Goal: Task Accomplishment & Management: Complete application form

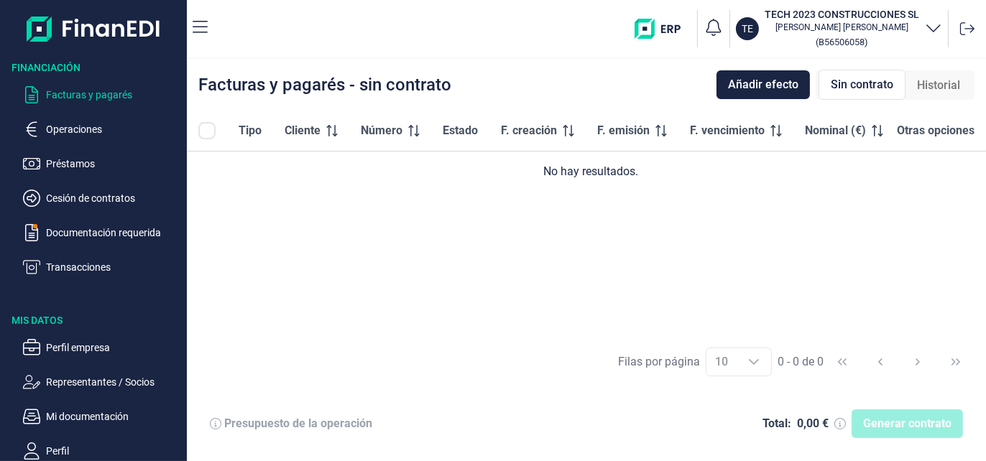
click at [74, 91] on p "Facturas y pagarés" at bounding box center [113, 94] width 135 height 17
click at [100, 96] on p "Facturas y pagarés" at bounding box center [113, 94] width 135 height 17
click at [591, 198] on div "Tipo Cliente Número Estado F. creación F. emisión F. vencimiento Nominal (€) Ot…" at bounding box center [586, 224] width 799 height 226
click at [792, 88] on span "Añadir efecto" at bounding box center [763, 84] width 70 height 17
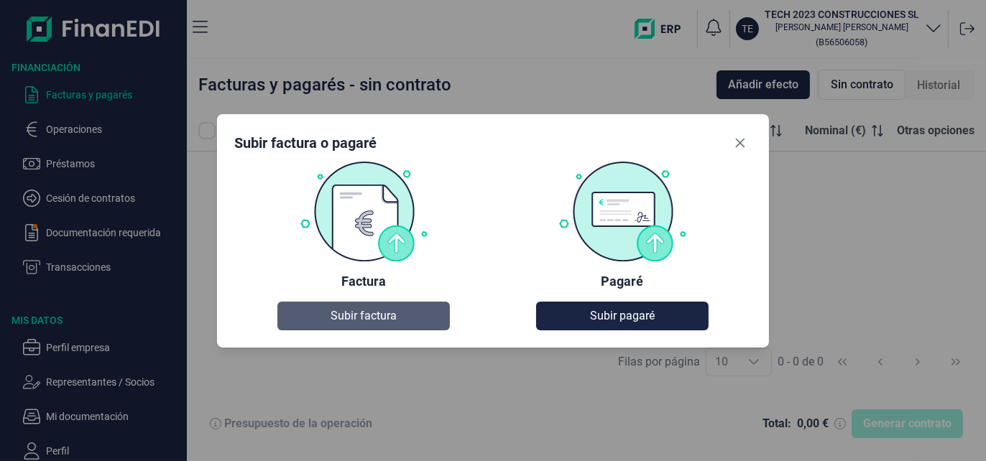
click at [375, 320] on span "Subir factura" at bounding box center [364, 316] width 66 height 17
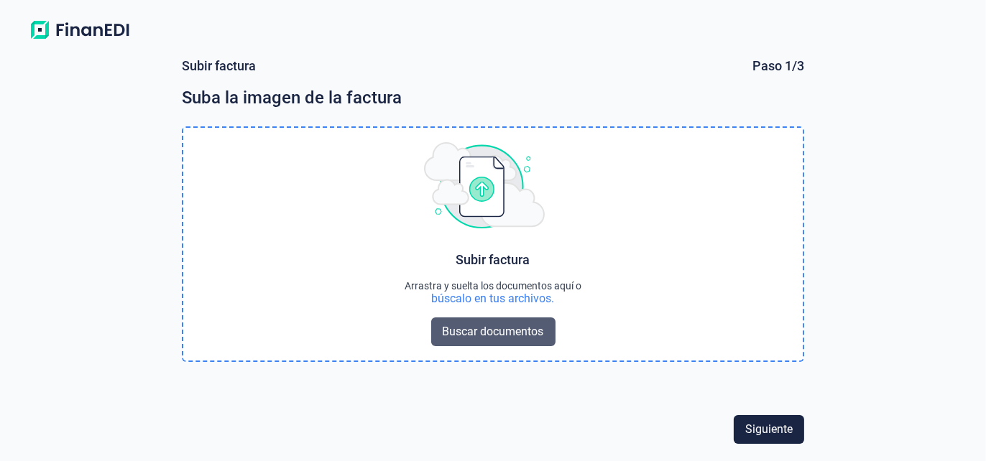
click at [482, 330] on span "Buscar documentos" at bounding box center [493, 331] width 101 height 17
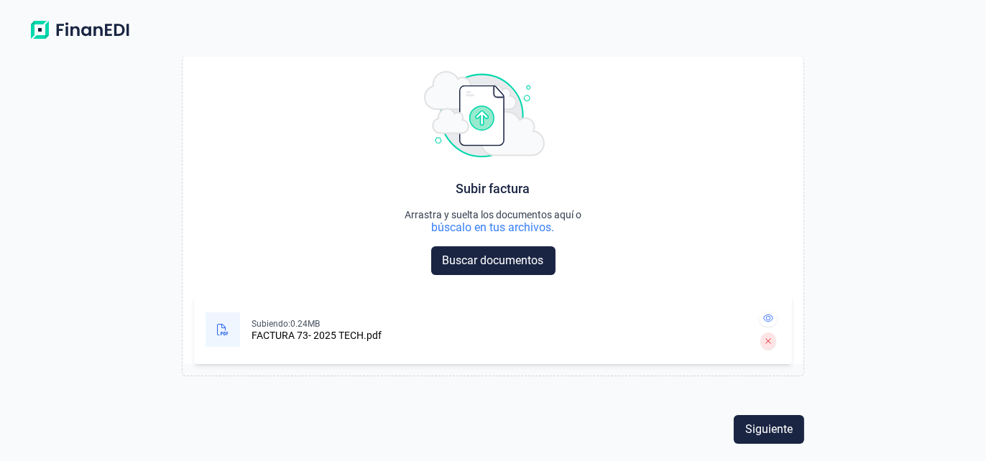
scroll to position [70, 0]
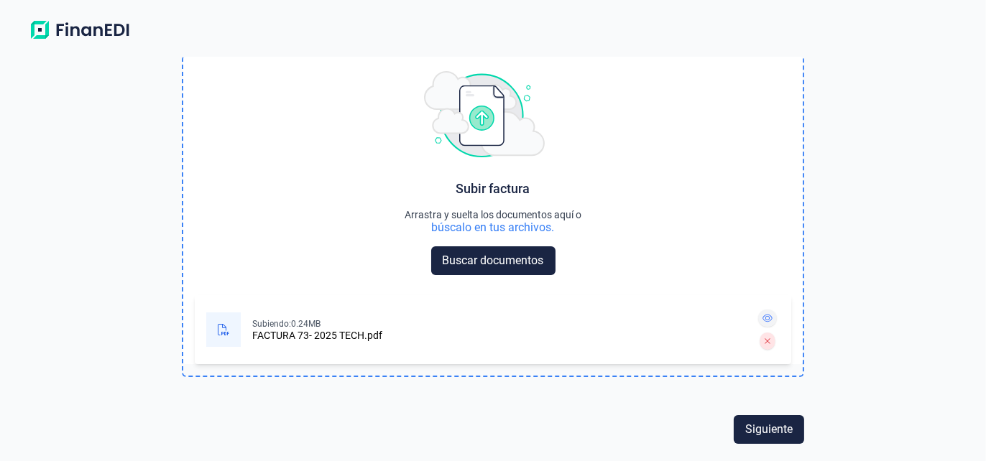
click at [763, 317] on icon at bounding box center [768, 318] width 10 height 9
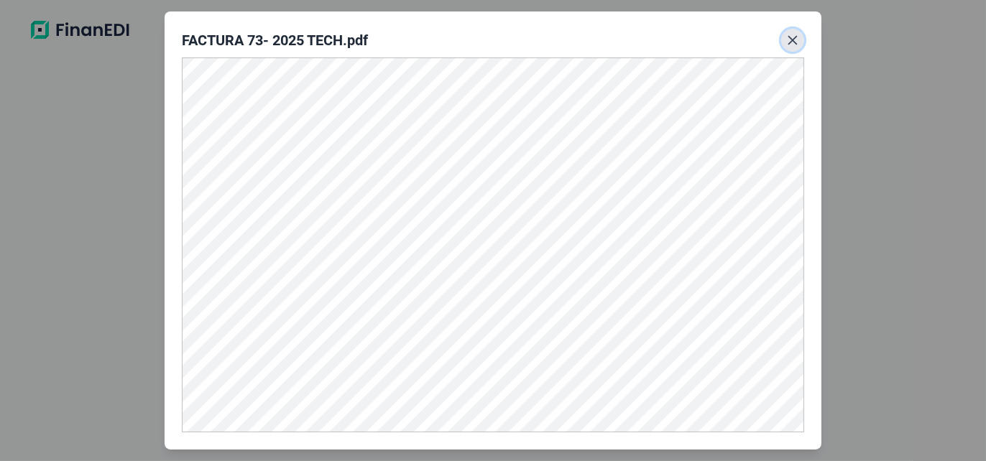
click at [798, 46] on button "Close" at bounding box center [792, 40] width 23 height 23
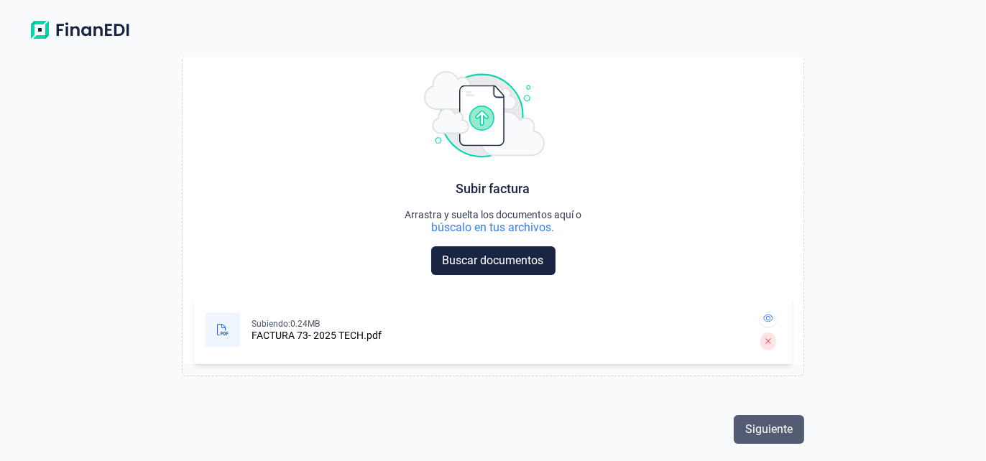
click at [772, 427] on span "Siguiente" at bounding box center [768, 429] width 47 height 17
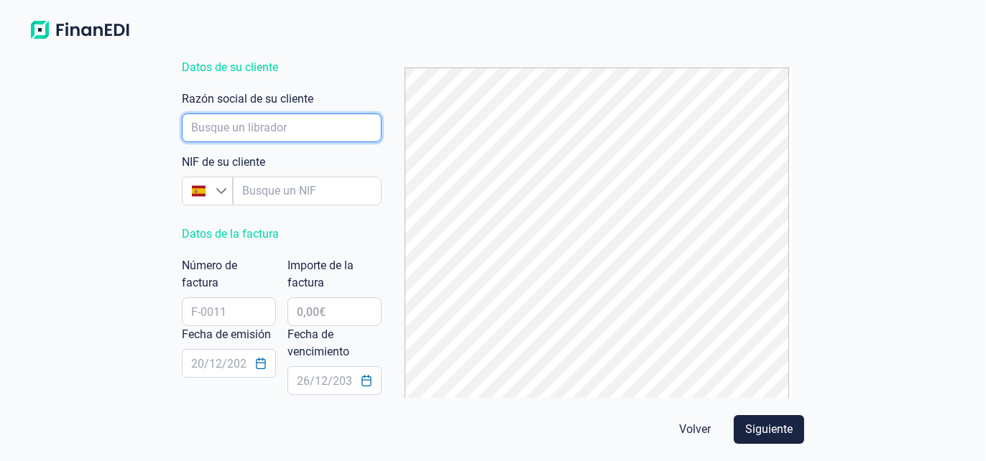
click at [284, 124] on input "empresaAutocomplete" at bounding box center [282, 128] width 200 height 29
click at [253, 120] on input "empresaAutocomplete" at bounding box center [282, 128] width 200 height 29
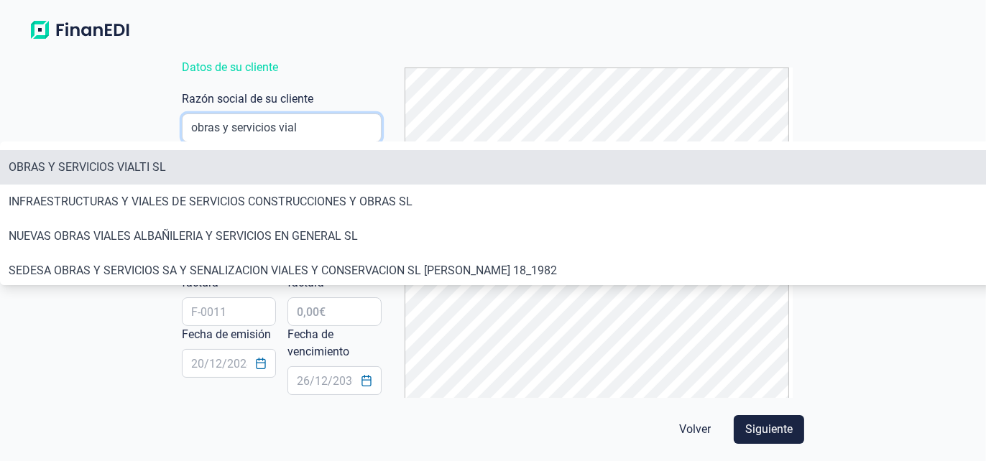
type input "obras y servicios vial"
click at [101, 168] on li "OBRAS Y SERVICIOS VIALTI SL" at bounding box center [555, 167] width 1111 height 34
type input "B19584127"
type input "OBRAS Y SERVICIOS VIALTI SL"
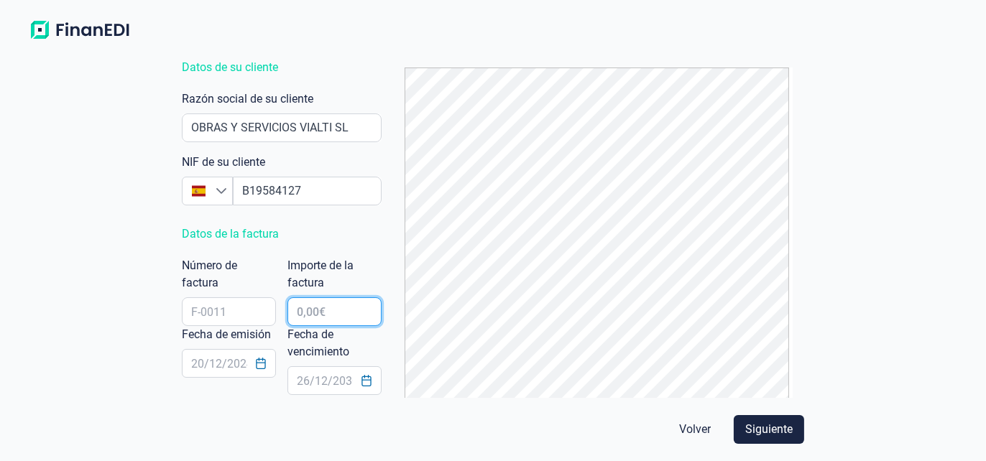
click at [328, 306] on input "text" at bounding box center [334, 312] width 94 height 29
type input "9.324,00 €"
click at [319, 214] on div "Subir factura Paso 2/3 Complete con los datos del documento Datos de su cliente…" at bounding box center [493, 227] width 635 height 341
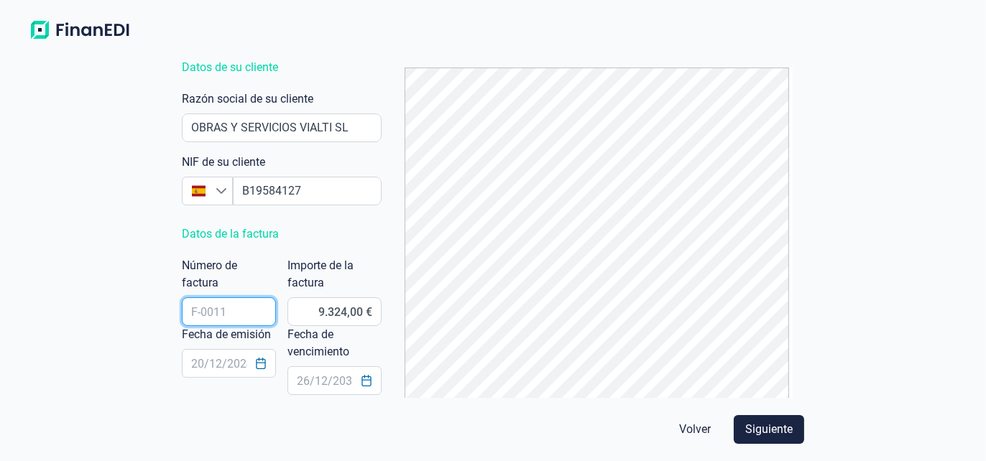
click at [229, 316] on input "text" at bounding box center [229, 312] width 94 height 29
type input "73-2025"
click at [97, 351] on div "Subir factura Paso 2/3 Complete con los datos del documento Datos de su cliente…" at bounding box center [493, 253] width 986 height 415
click at [234, 365] on input "text" at bounding box center [229, 363] width 94 height 29
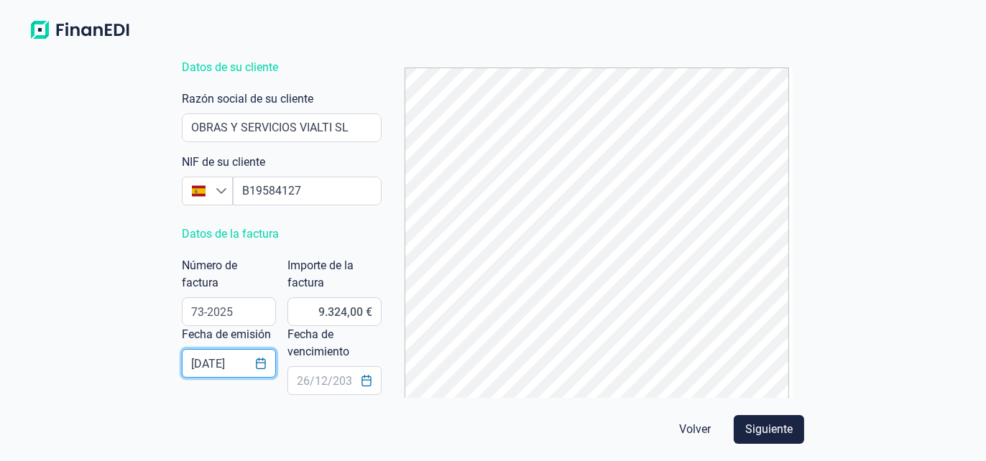
type input "[DATE]"
click at [262, 368] on icon "Choose Date" at bounding box center [260, 363] width 9 height 11
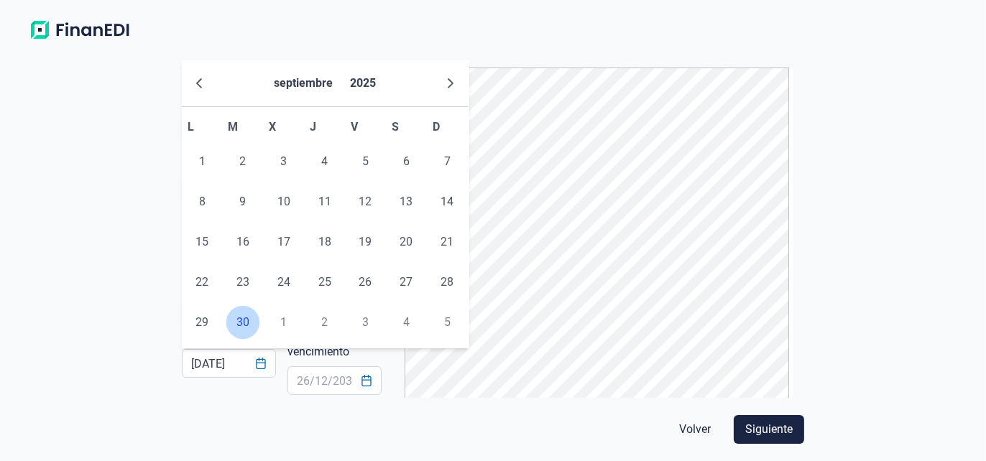
click at [241, 321] on span "30" at bounding box center [243, 322] width 29 height 29
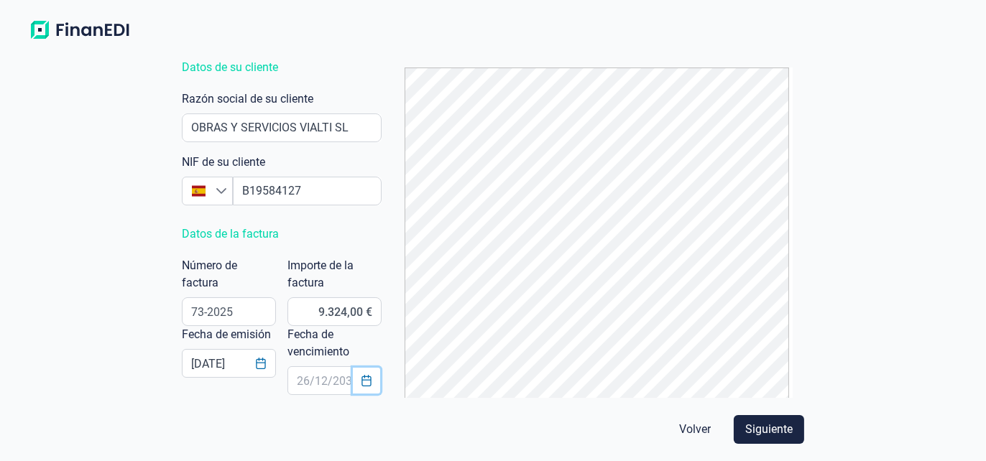
click at [361, 379] on icon "Choose Date" at bounding box center [365, 380] width 9 height 11
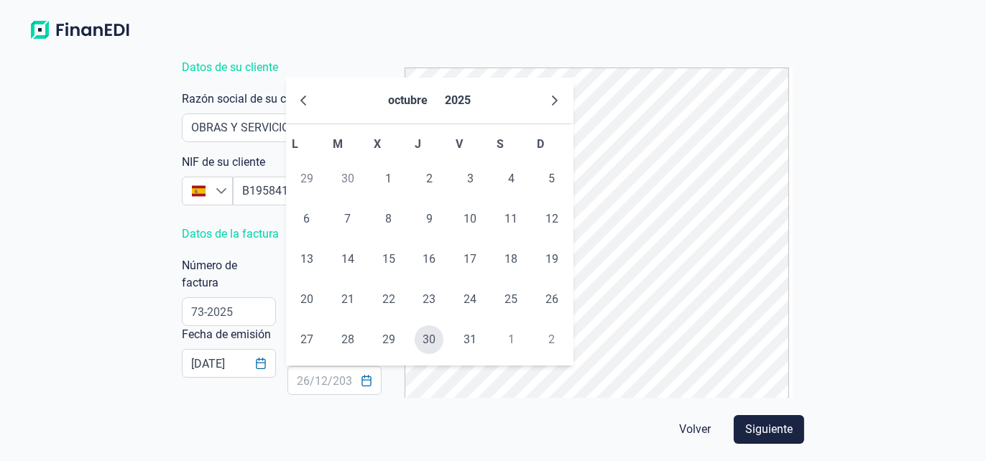
click at [431, 341] on span "30" at bounding box center [429, 340] width 29 height 29
type input "[DATE]"
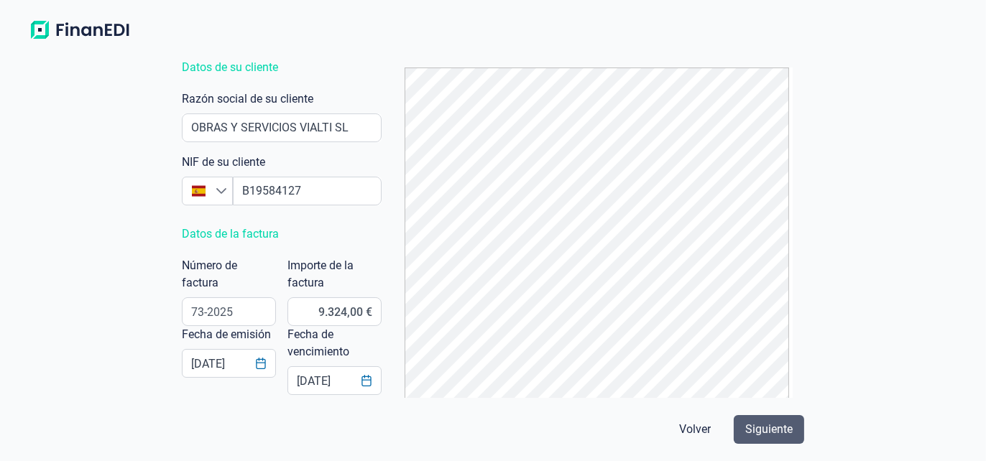
click at [769, 433] on span "Siguiente" at bounding box center [768, 429] width 47 height 17
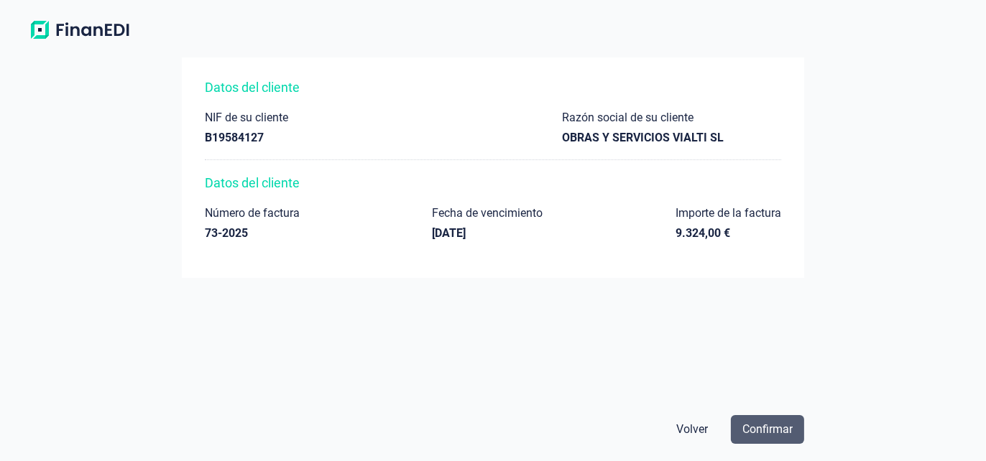
click at [776, 425] on span "Confirmar" at bounding box center [767, 429] width 50 height 17
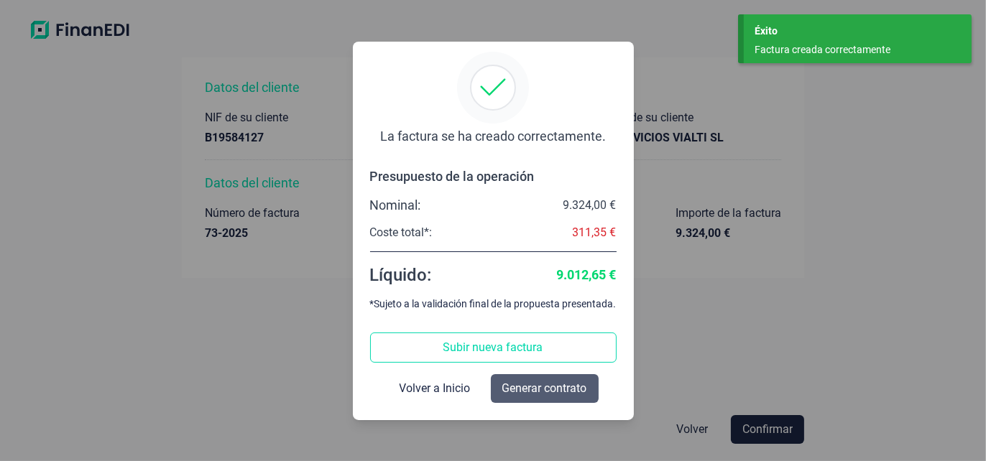
click at [569, 386] on span "Generar contrato" at bounding box center [544, 388] width 85 height 17
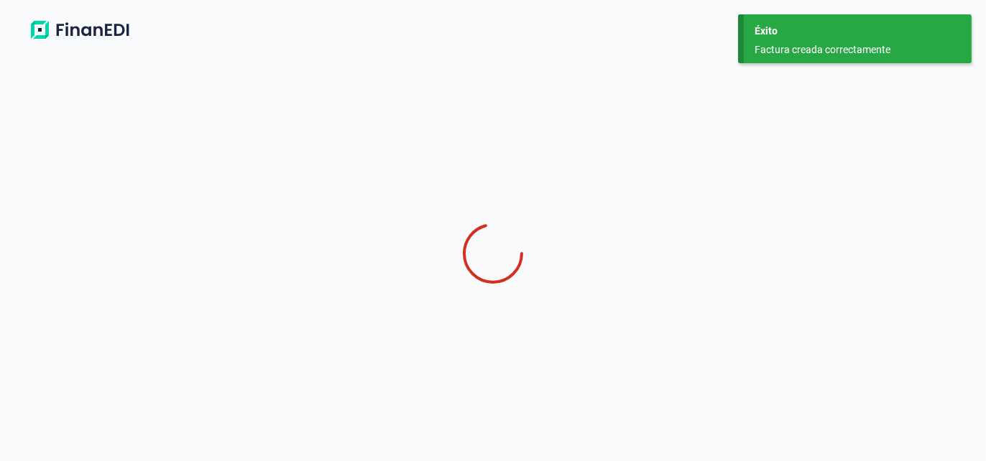
select select "ES"
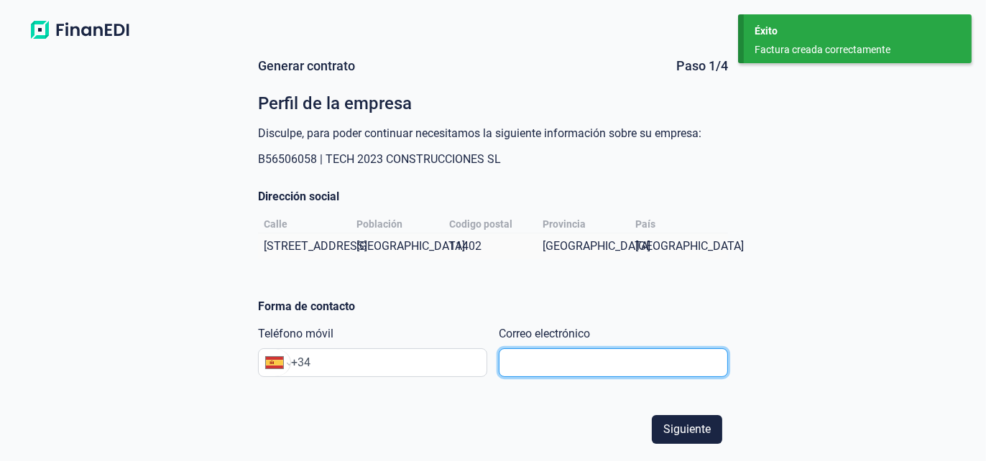
click at [574, 377] on input "text" at bounding box center [613, 363] width 229 height 29
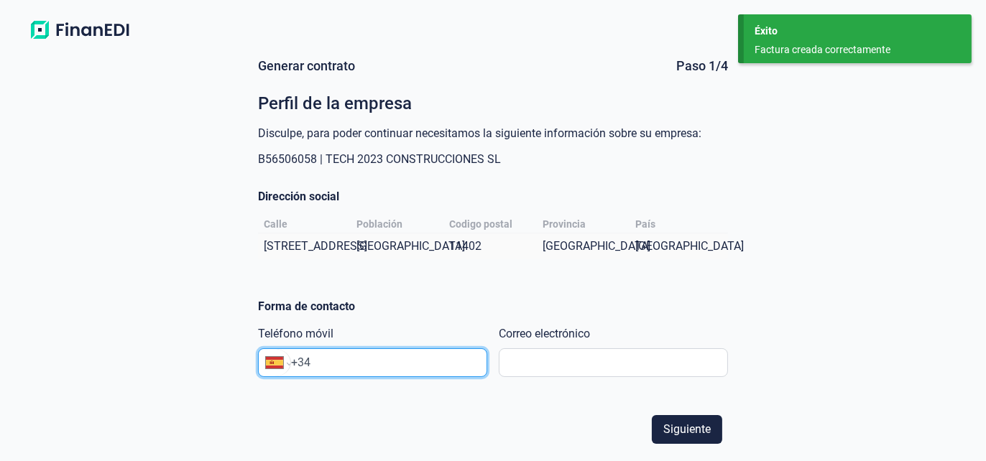
click at [382, 372] on input "+34" at bounding box center [388, 362] width 195 height 17
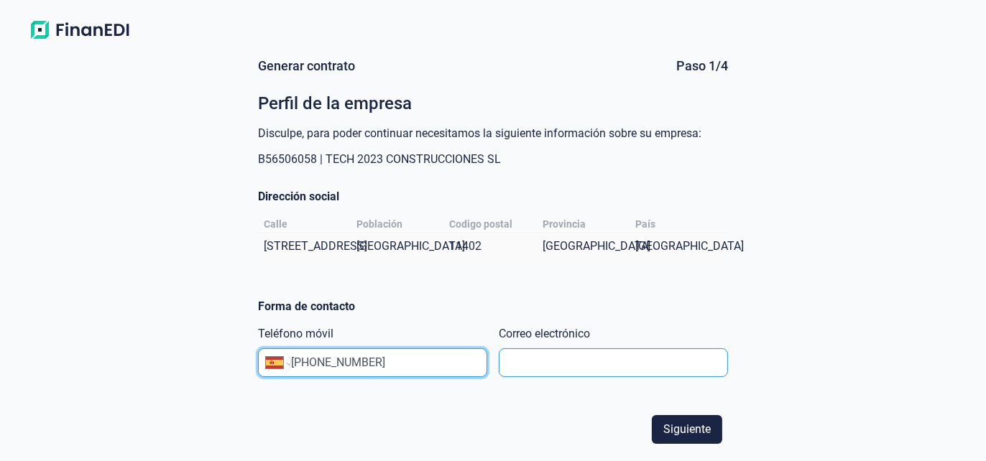
type input "[PHONE_NUMBER]"
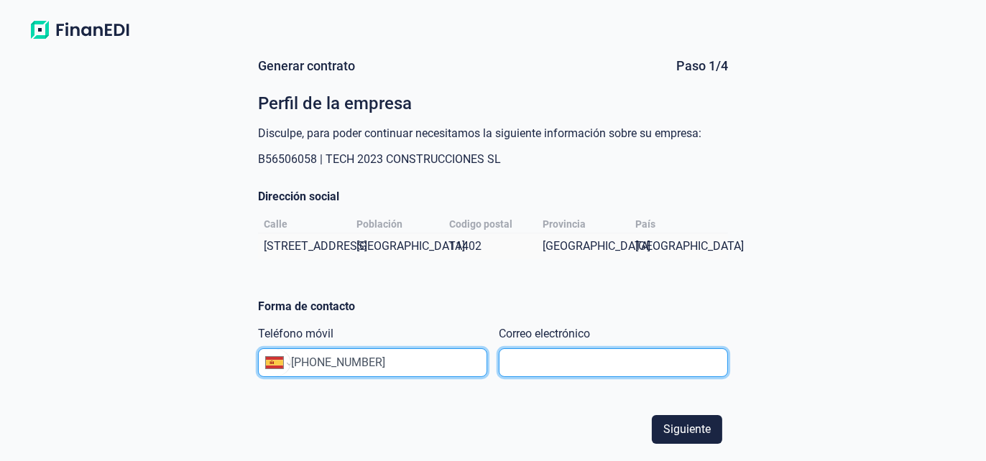
click at [575, 377] on input "text" at bounding box center [613, 363] width 229 height 29
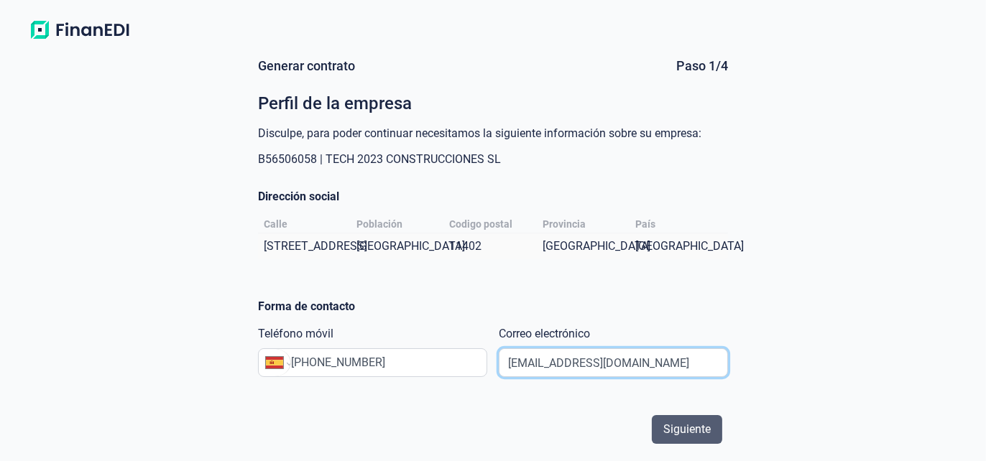
type input "[EMAIL_ADDRESS][DOMAIN_NAME]"
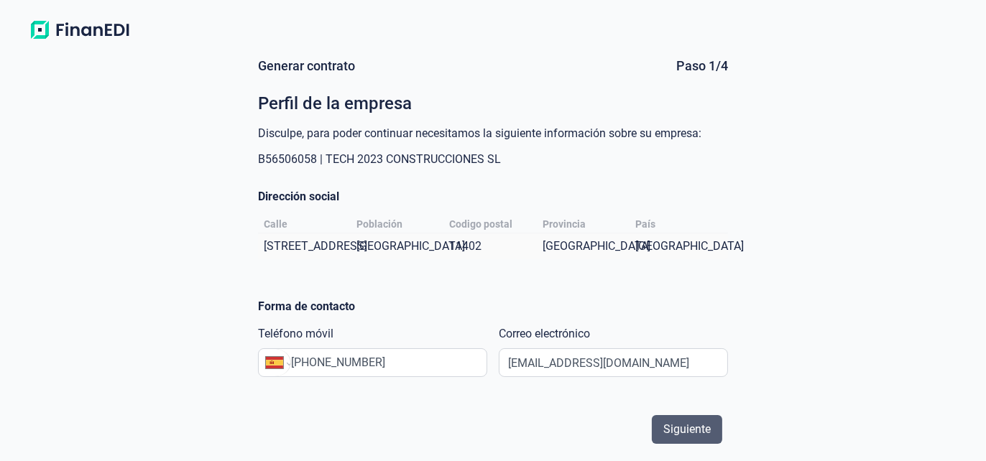
click at [691, 437] on span "Siguiente" at bounding box center [686, 429] width 47 height 17
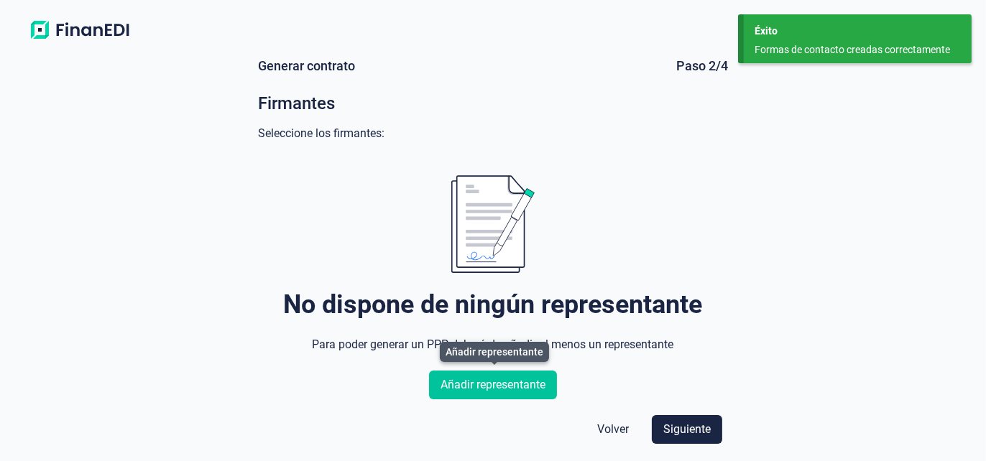
click at [537, 388] on span "Añadir representante" at bounding box center [493, 385] width 105 height 17
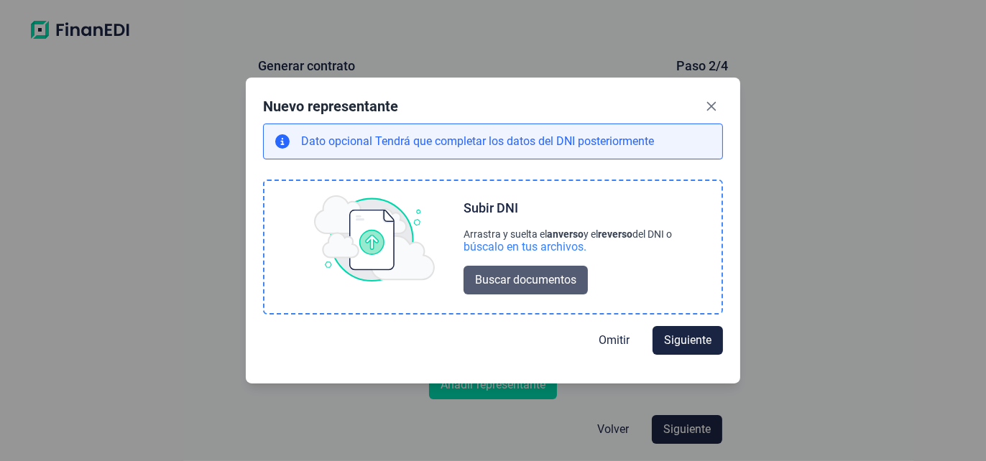
click at [523, 279] on span "Buscar documentos" at bounding box center [525, 280] width 101 height 17
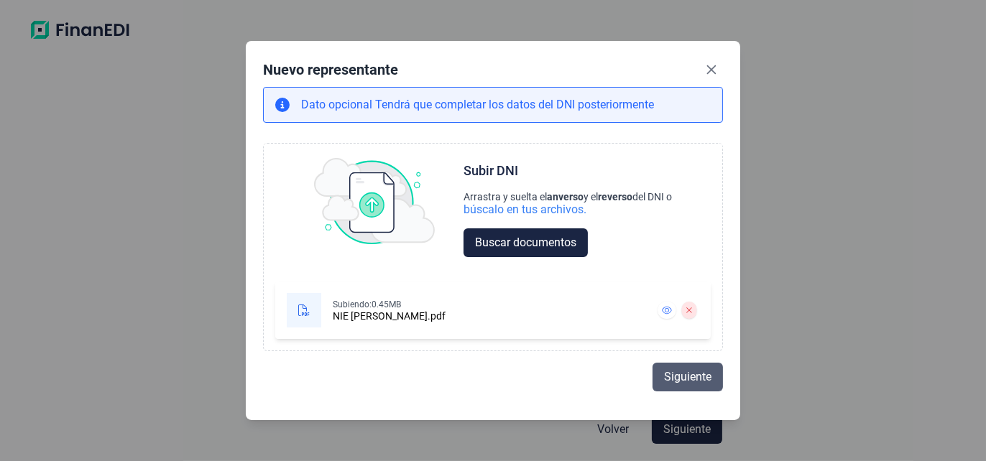
click at [673, 377] on span "Siguiente" at bounding box center [687, 377] width 47 height 17
select select "ES"
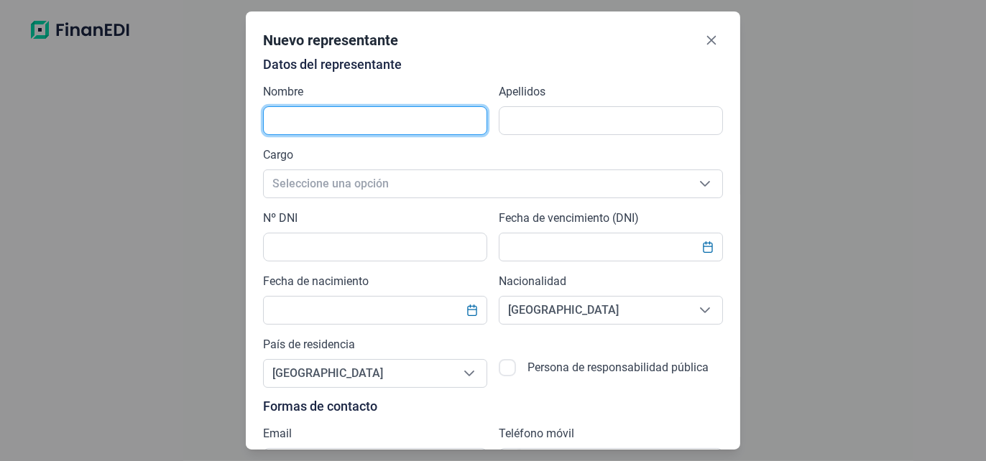
click at [322, 114] on input "text" at bounding box center [375, 120] width 224 height 29
type input "[PERSON_NAME]"
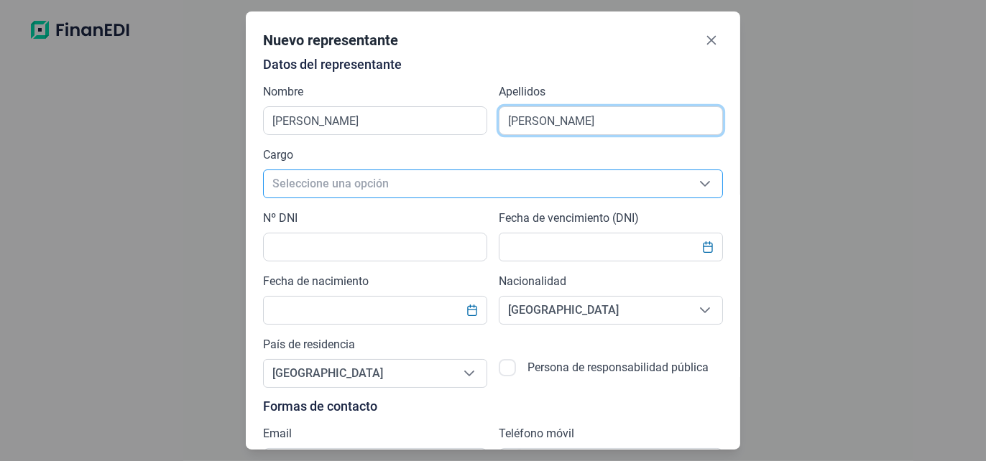
type input "[PERSON_NAME]"
click at [709, 187] on div "Seleccione una opción" at bounding box center [705, 183] width 34 height 27
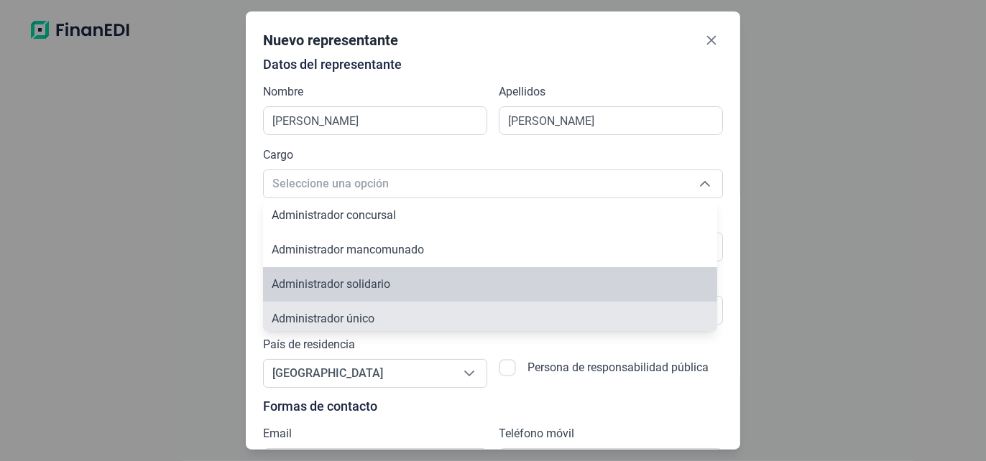
scroll to position [5, 0]
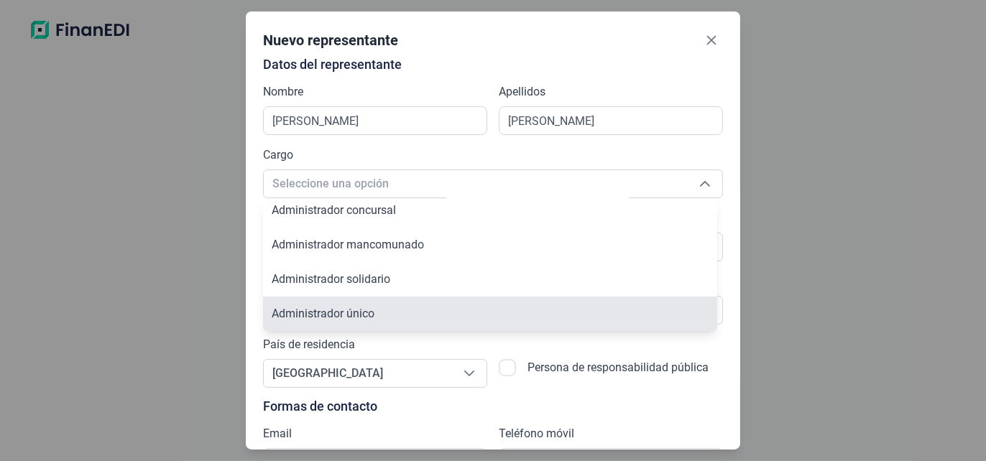
click at [358, 311] on span "Administrador único" at bounding box center [323, 314] width 103 height 14
type input "Administrador único"
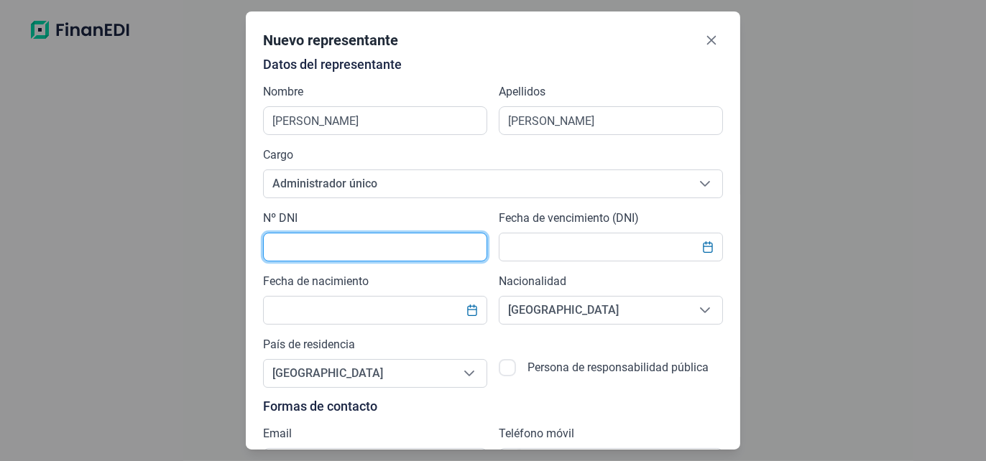
click at [346, 254] on input "text" at bounding box center [375, 247] width 224 height 29
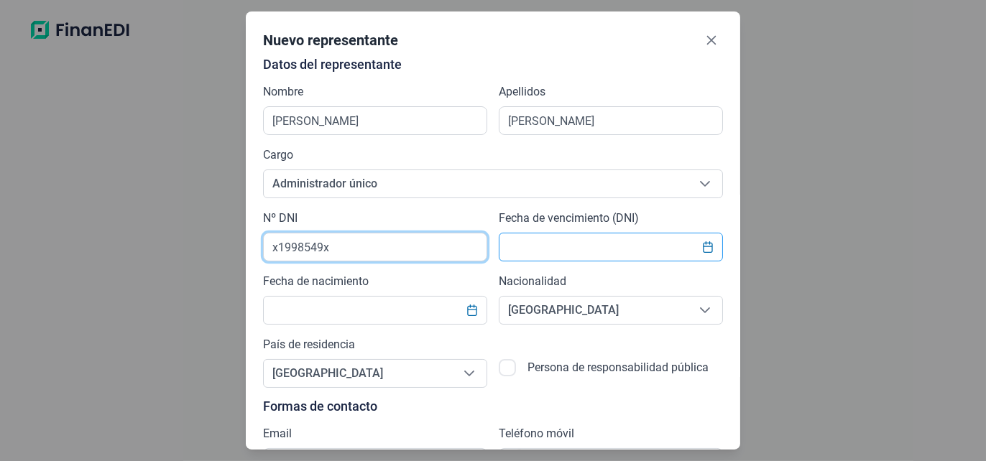
type input "x1998549x"
click at [598, 248] on input "text" at bounding box center [611, 247] width 224 height 29
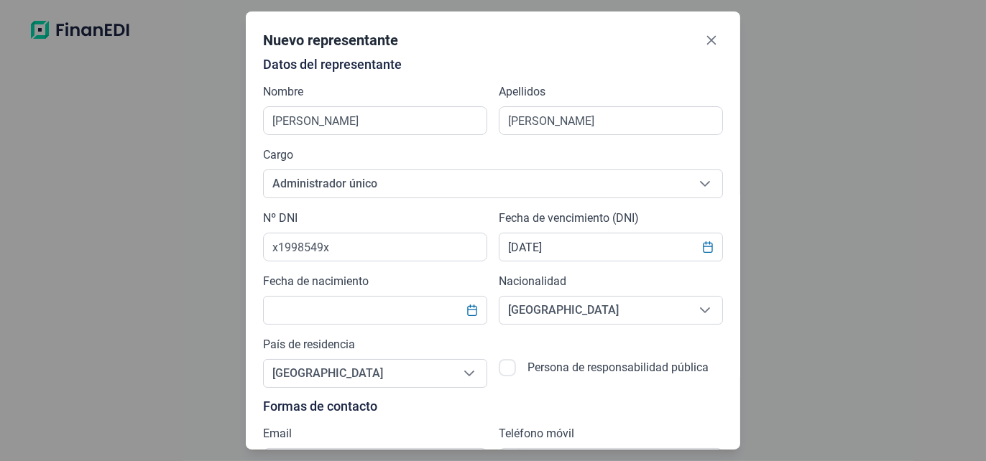
drag, startPoint x: 663, startPoint y: 214, endPoint x: 637, endPoint y: 229, distance: 29.0
click at [661, 215] on div "Fecha de vencimiento (DNI) [DATE]" at bounding box center [611, 236] width 224 height 52
click at [573, 248] on input "[DATE]" at bounding box center [611, 247] width 224 height 29
type input "2"
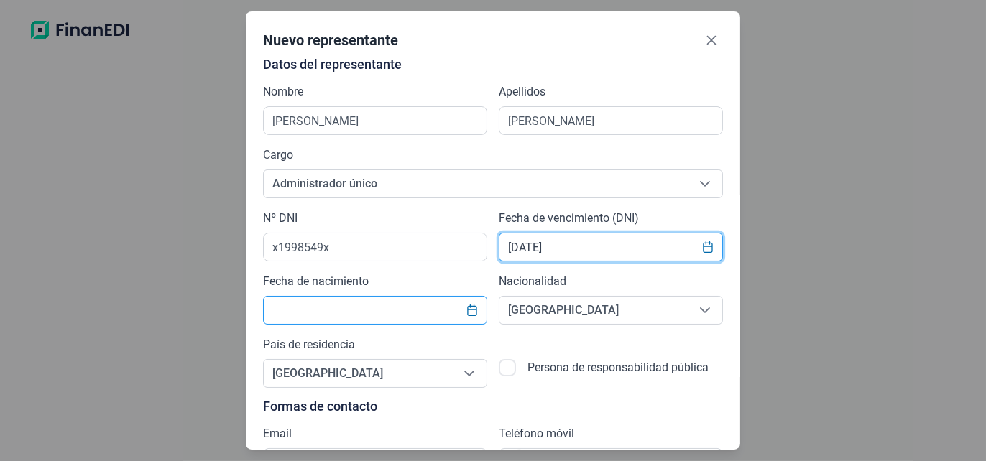
type input "[DATE]"
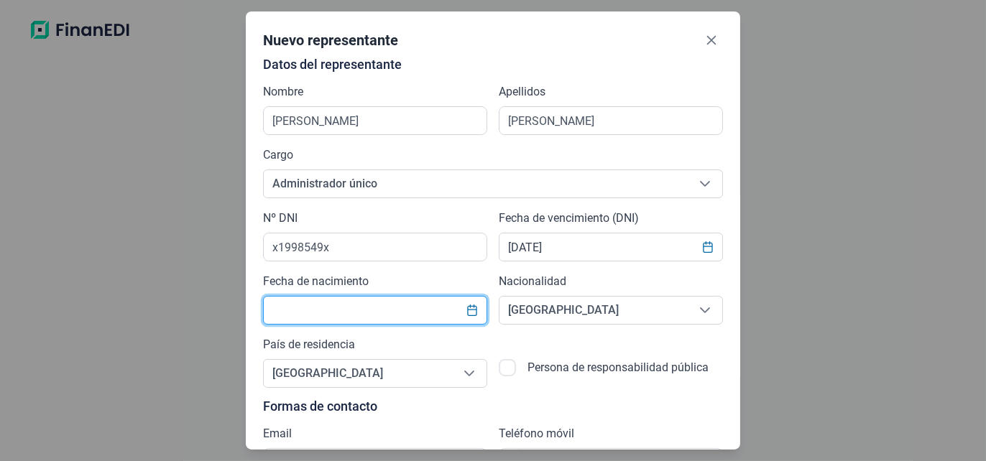
click at [364, 315] on input "text" at bounding box center [375, 310] width 224 height 29
type input "[DATE]"
click at [526, 333] on div "Datos del representante Nombre [PERSON_NAME] [PERSON_NAME] Cargo Administrador …" at bounding box center [493, 267] width 460 height 420
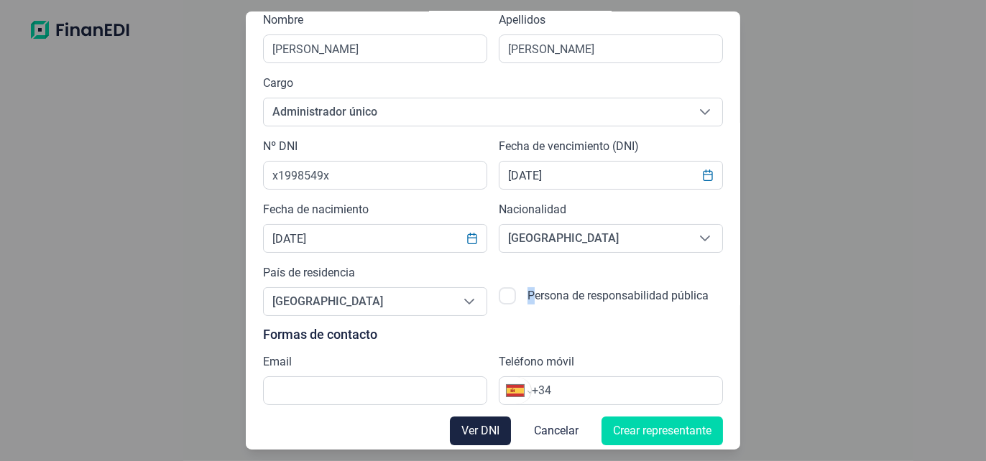
scroll to position [78, 0]
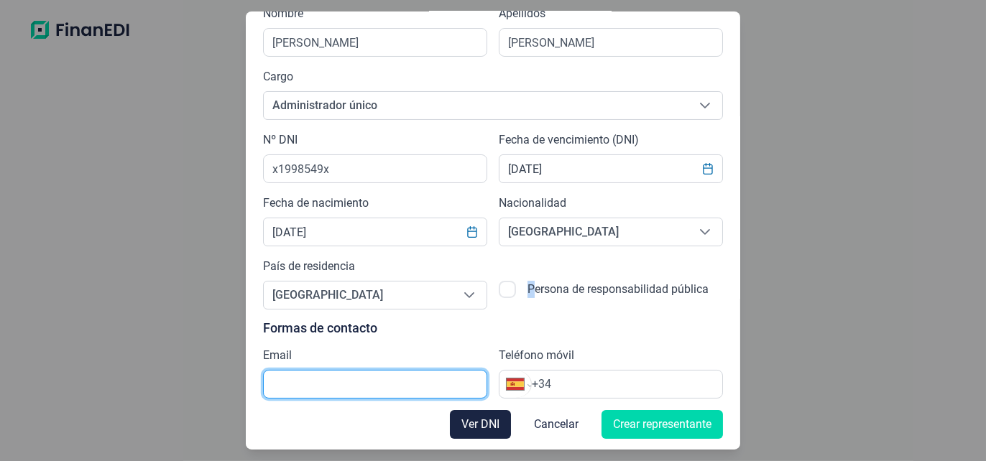
click at [347, 387] on input "text" at bounding box center [375, 384] width 224 height 29
type input "[EMAIL_ADDRESS][DOMAIN_NAME]"
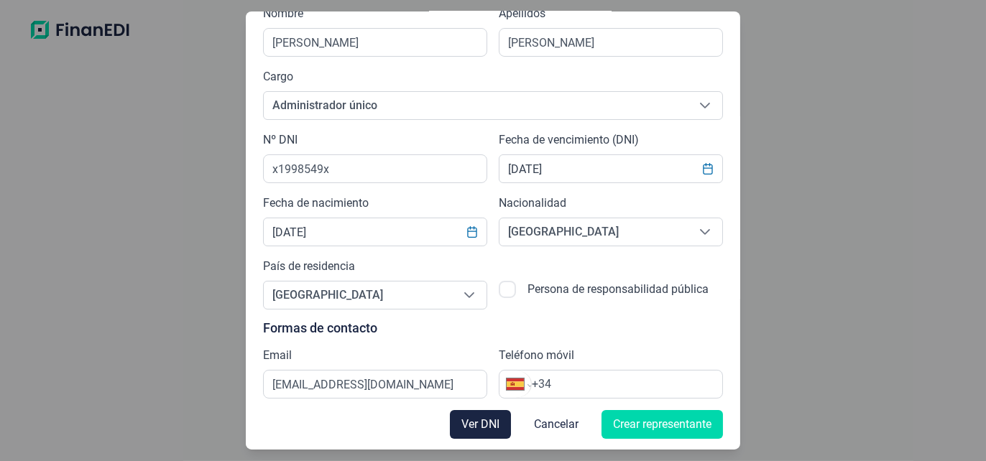
click at [581, 379] on input "+34" at bounding box center [627, 384] width 190 height 17
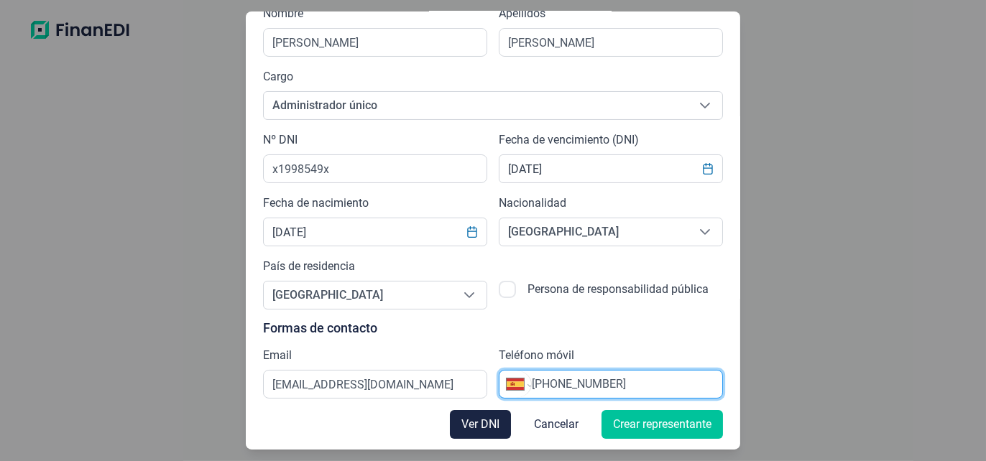
type input "[PHONE_NUMBER]"
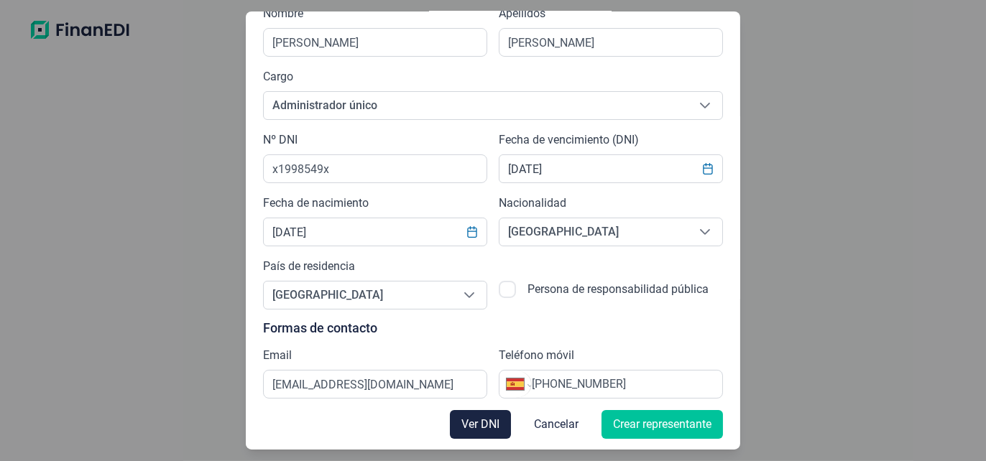
click at [673, 425] on span "Crear representante" at bounding box center [662, 424] width 98 height 17
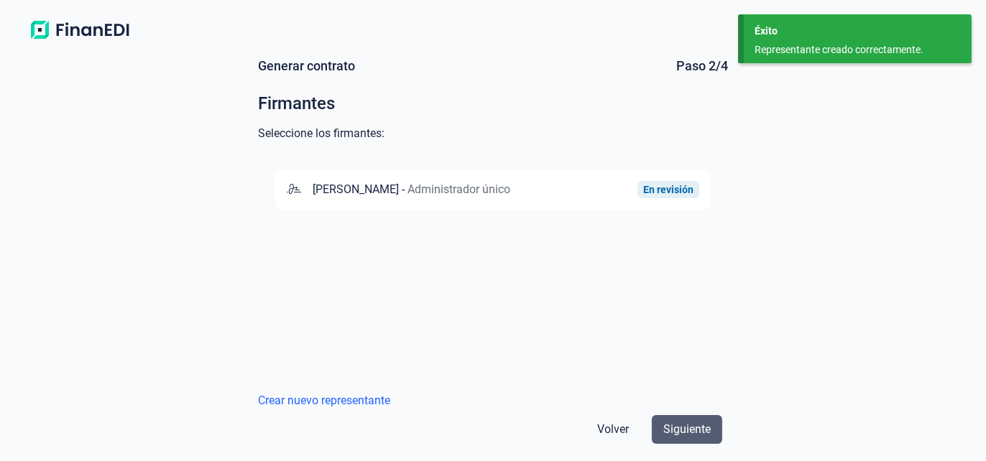
click at [676, 427] on span "Siguiente" at bounding box center [686, 429] width 47 height 17
click at [678, 427] on span "Siguiente" at bounding box center [686, 429] width 47 height 17
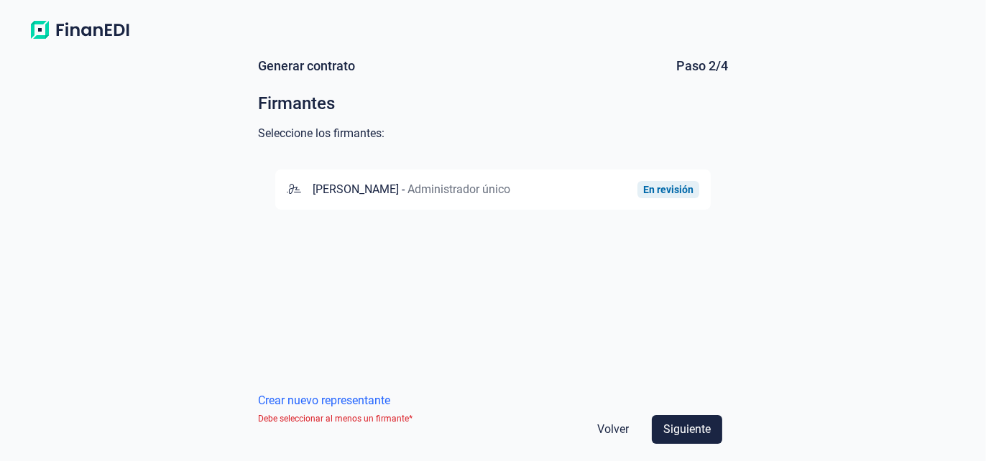
click at [675, 195] on div "En revisión" at bounding box center [668, 189] width 50 height 11
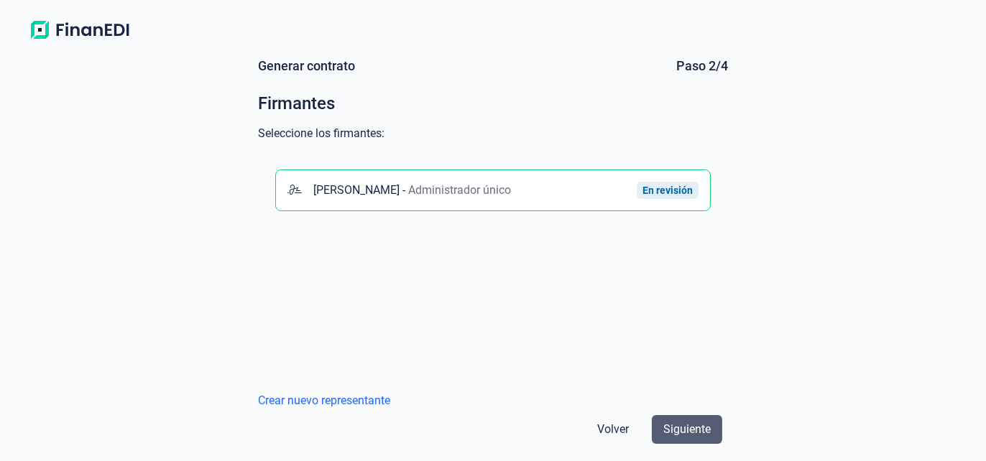
click at [683, 430] on span "Siguiente" at bounding box center [686, 429] width 47 height 17
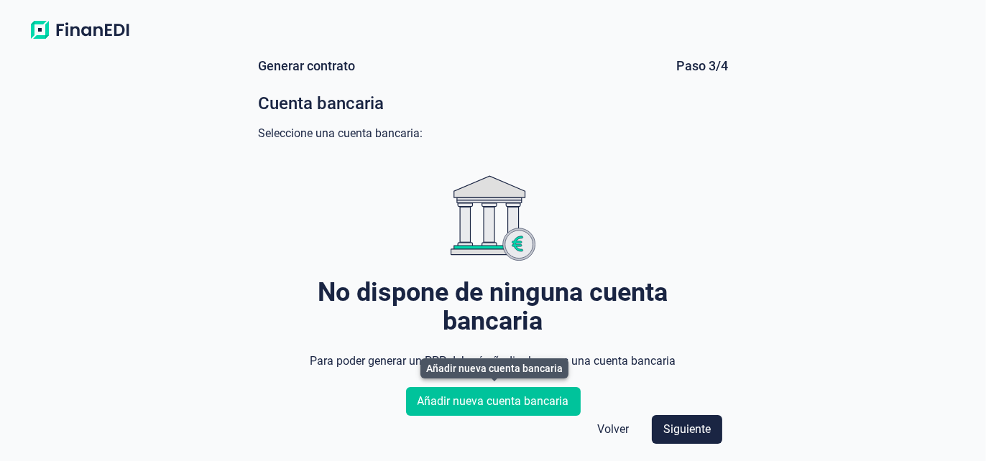
click at [501, 404] on span "Añadir nueva cuenta bancaria" at bounding box center [494, 401] width 152 height 17
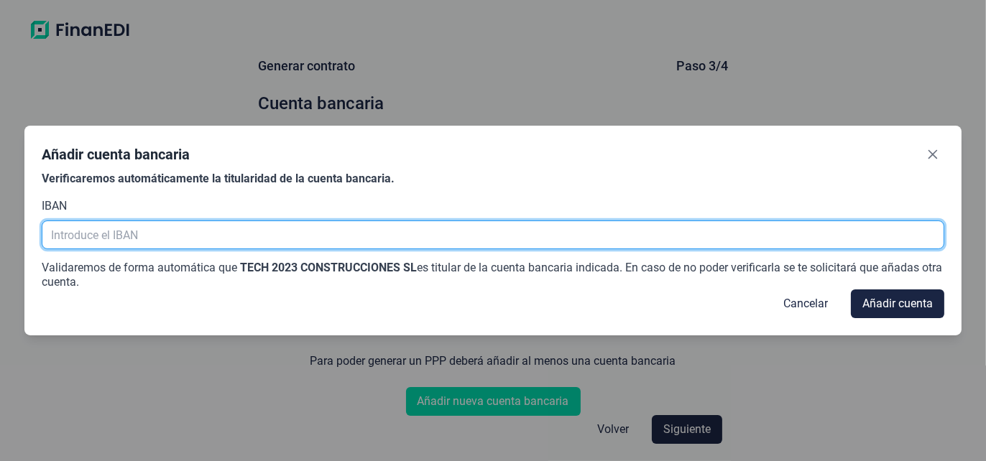
click at [210, 237] on input "text" at bounding box center [493, 235] width 902 height 29
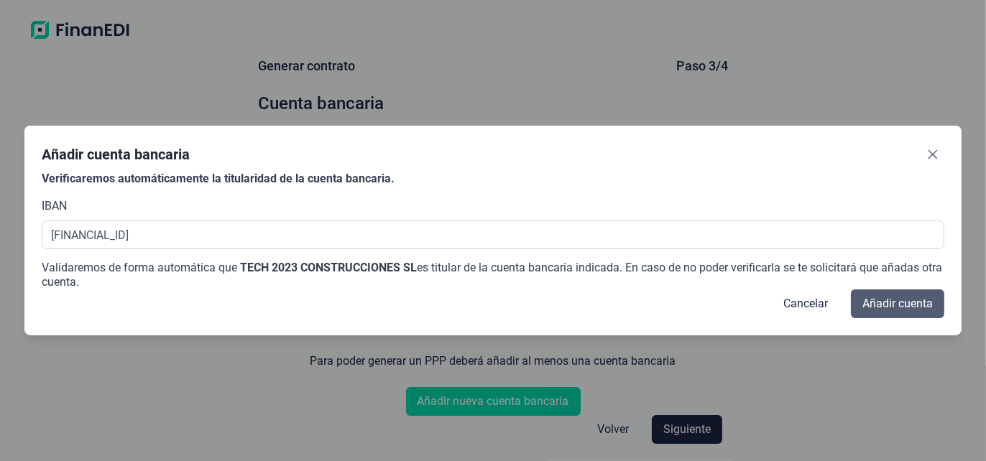
type input "[FINANCIAL_ID][CREDIT_CARD_NUMBER]"
click at [898, 301] on span "Añadir cuenta" at bounding box center [897, 303] width 70 height 17
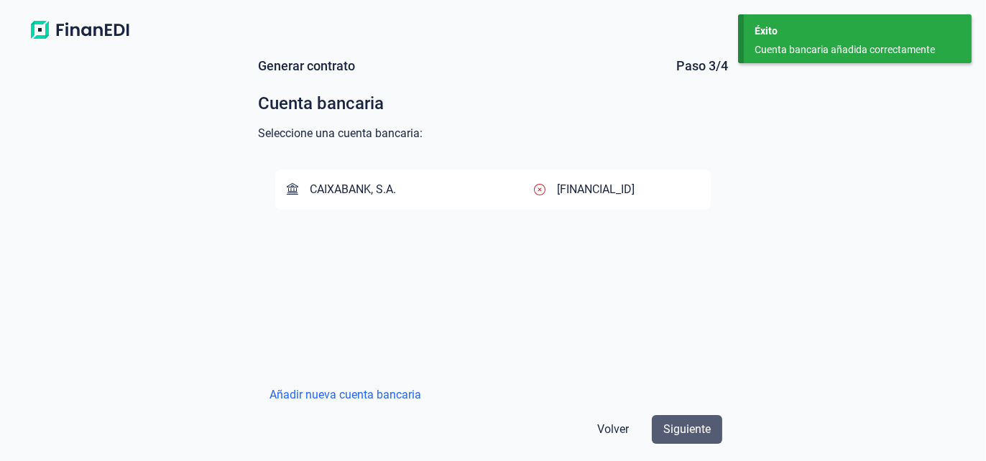
click at [711, 431] on button "Siguiente" at bounding box center [687, 429] width 70 height 29
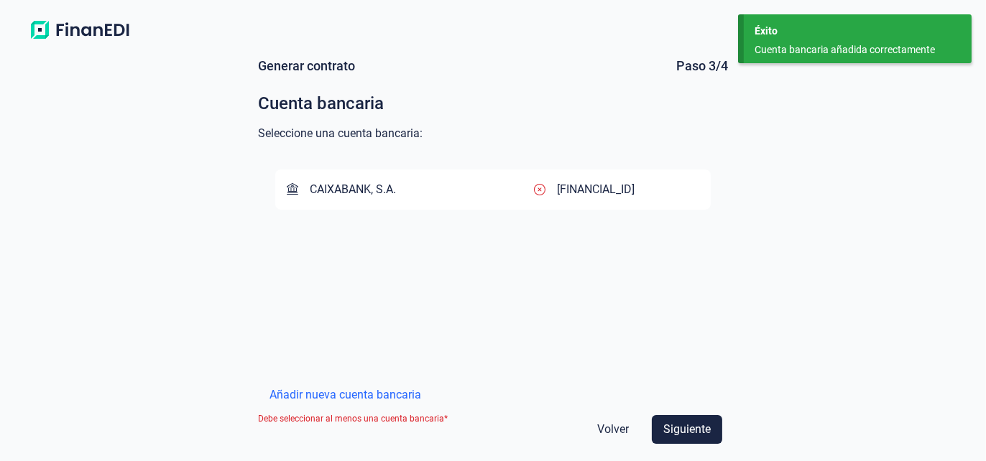
click at [598, 188] on p "[FINANCIAL_ID]" at bounding box center [596, 189] width 78 height 17
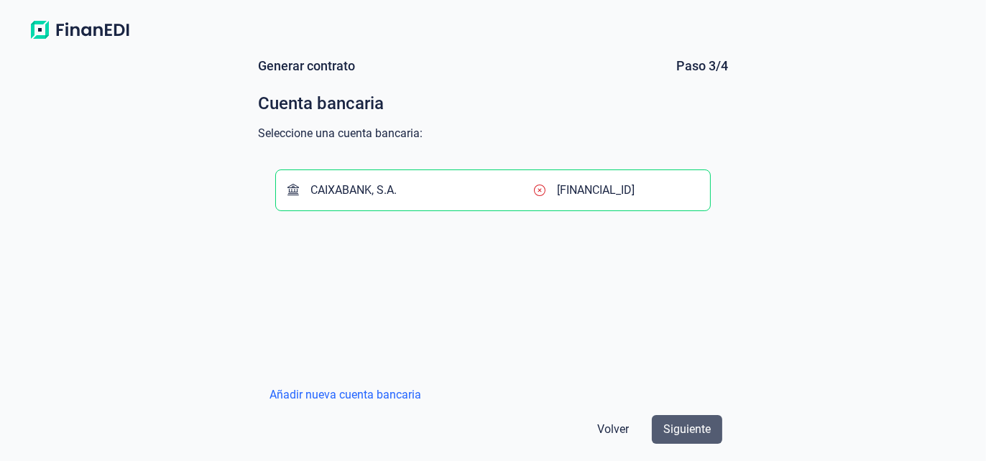
click at [683, 423] on span "Siguiente" at bounding box center [686, 429] width 47 height 17
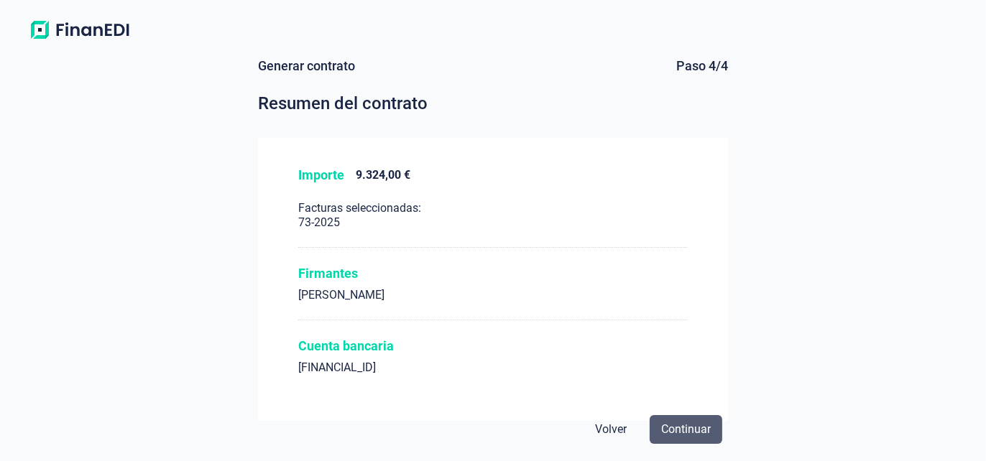
click at [693, 428] on span "Continuar" at bounding box center [686, 429] width 50 height 17
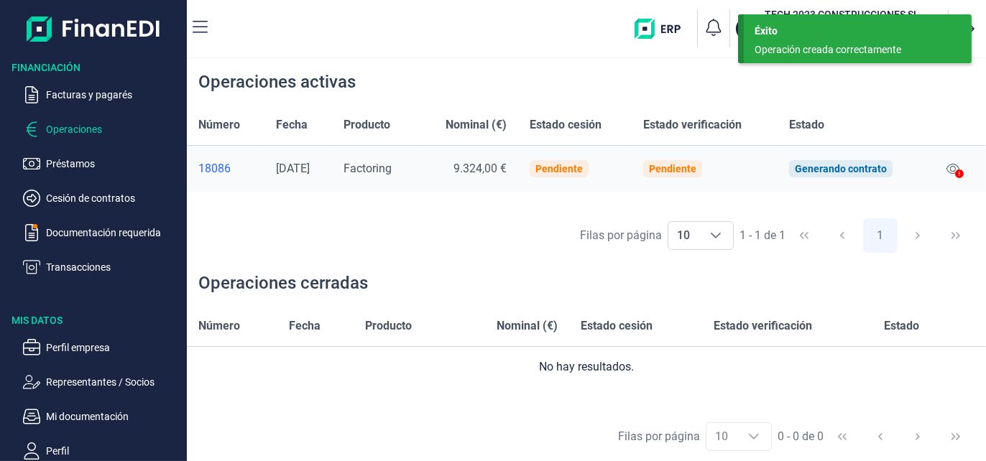
click at [957, 170] on icon at bounding box center [959, 174] width 9 height 9
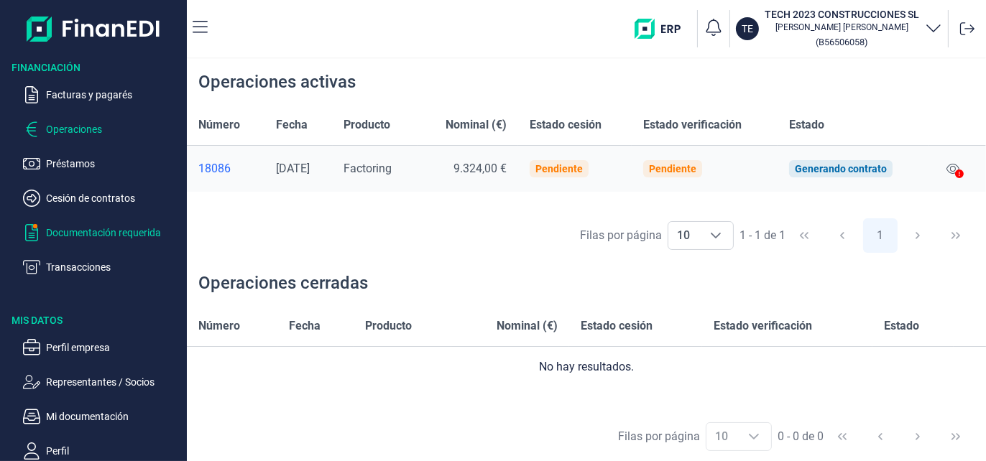
click at [65, 229] on p "Documentación requerida" at bounding box center [113, 232] width 135 height 17
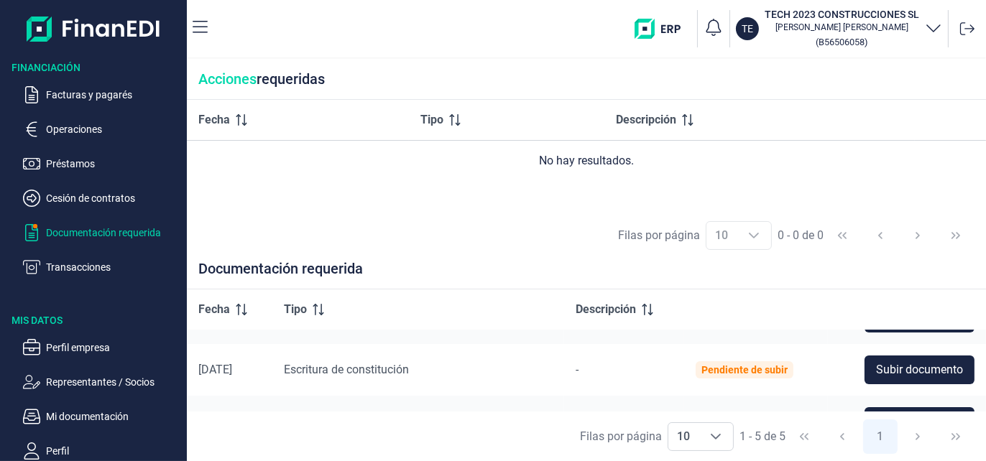
scroll to position [40, 0]
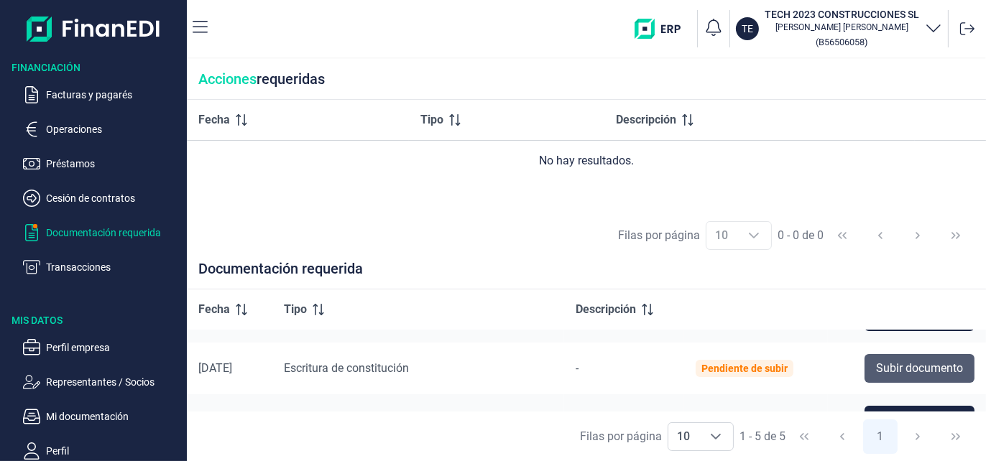
click at [900, 362] on span "Subir documento" at bounding box center [919, 368] width 87 height 17
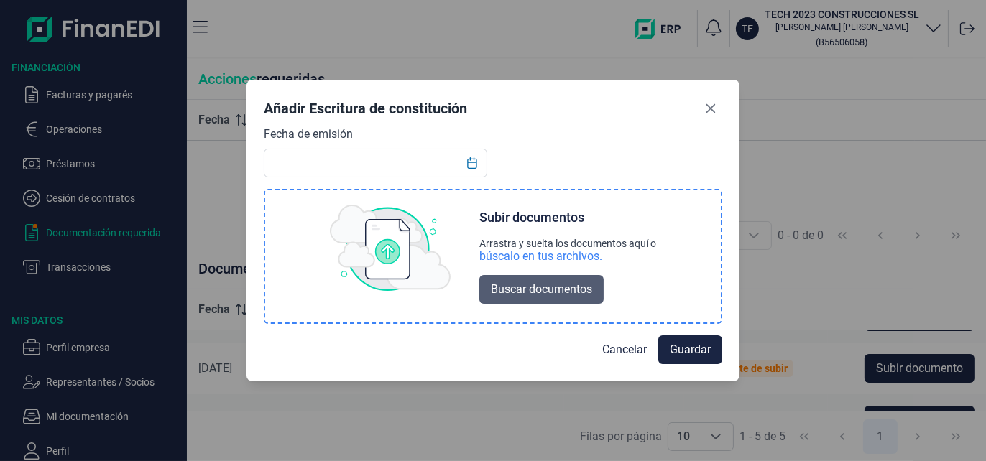
click at [544, 291] on span "Buscar documentos" at bounding box center [541, 289] width 101 height 17
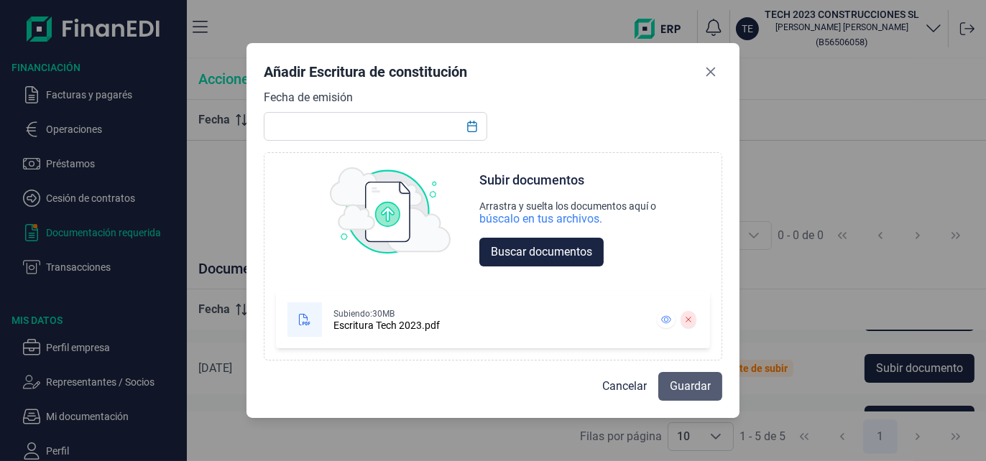
click at [678, 387] on span "Guardar" at bounding box center [690, 386] width 41 height 17
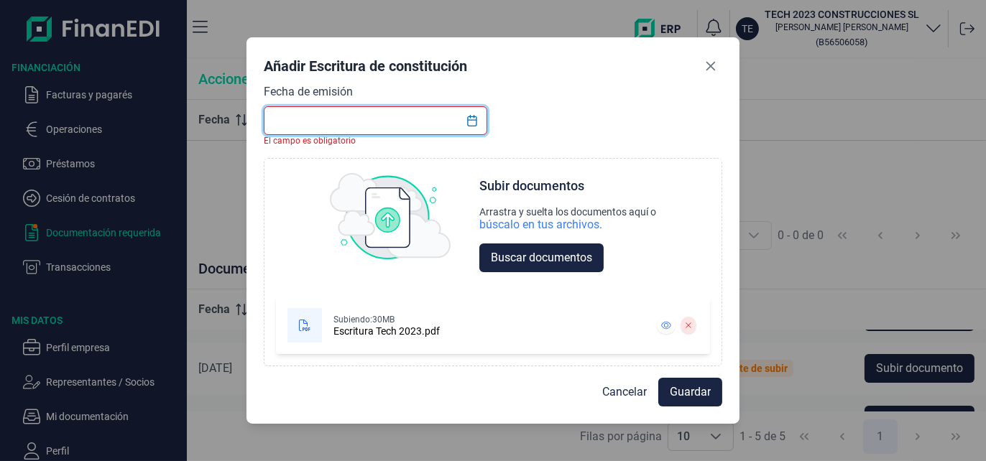
click at [323, 122] on input "text" at bounding box center [376, 120] width 224 height 29
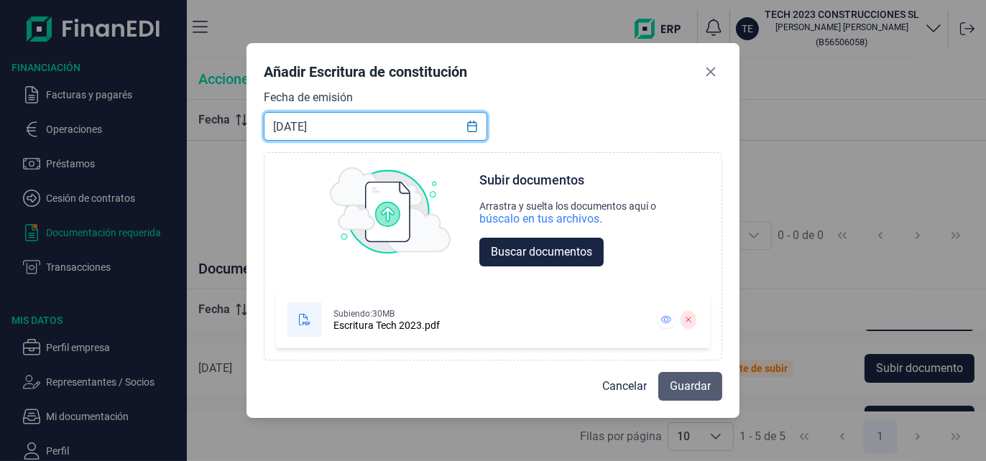
type input "[DATE]"
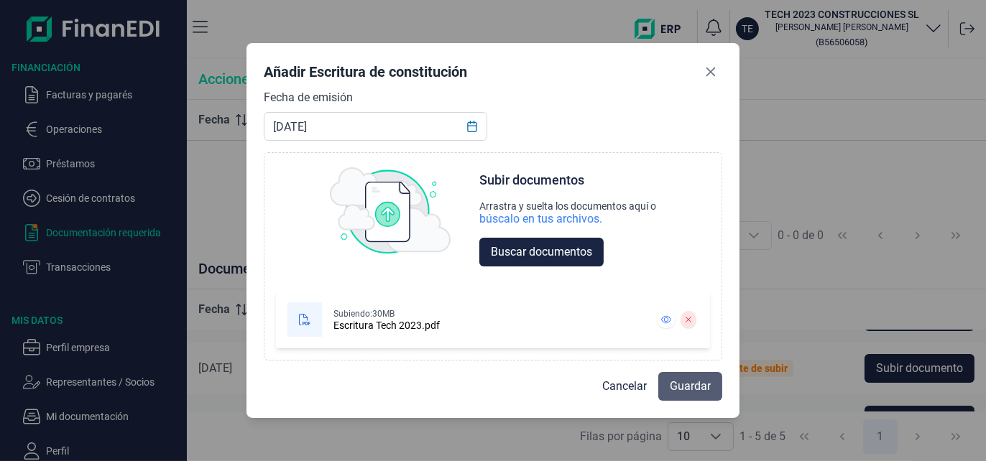
click at [701, 390] on span "Guardar" at bounding box center [690, 386] width 41 height 17
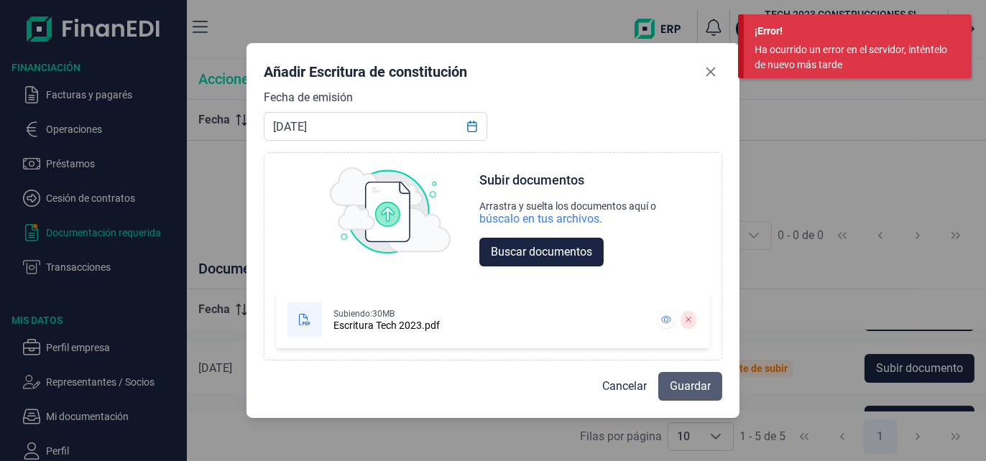
click at [668, 377] on button "Guardar" at bounding box center [690, 386] width 64 height 29
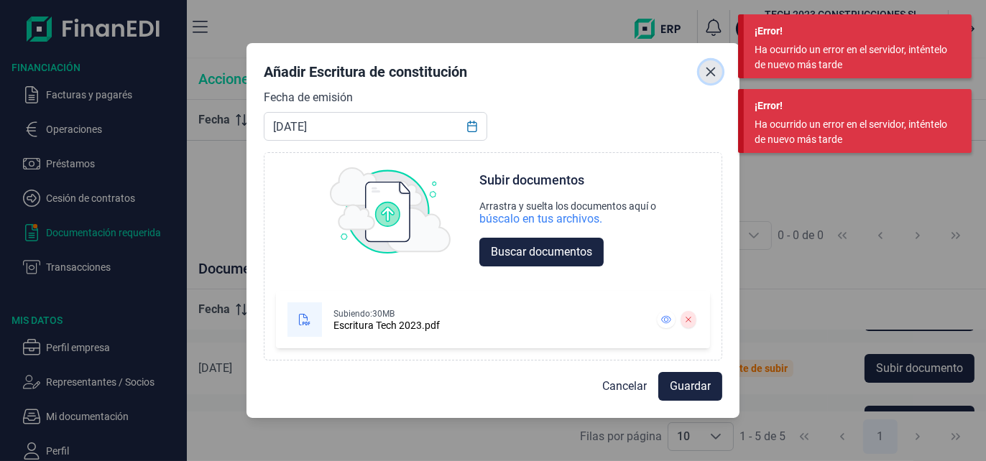
click at [706, 75] on icon "Close" at bounding box center [710, 71] width 11 height 11
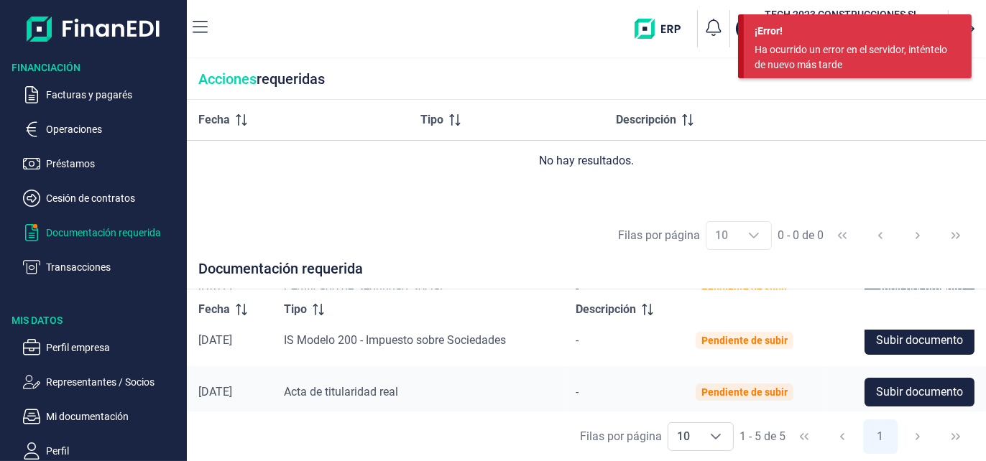
scroll to position [140, 0]
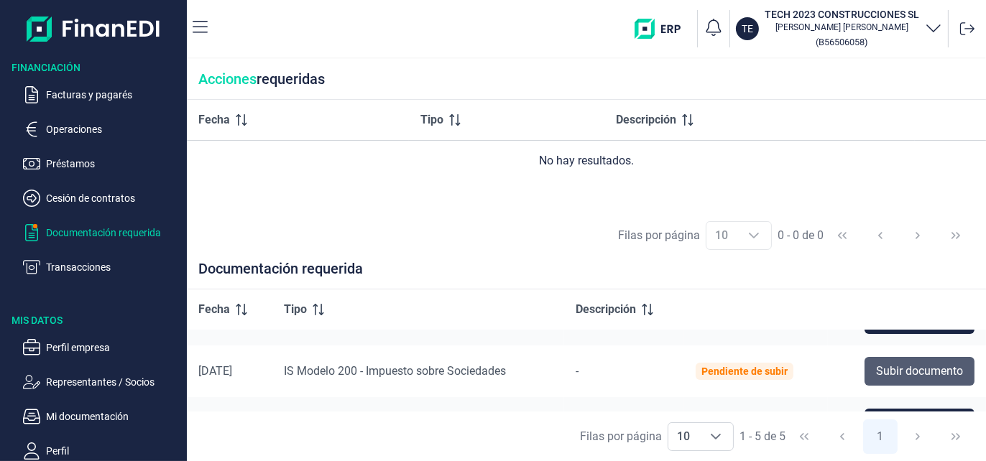
click at [918, 369] on span "Subir documento" at bounding box center [919, 371] width 87 height 17
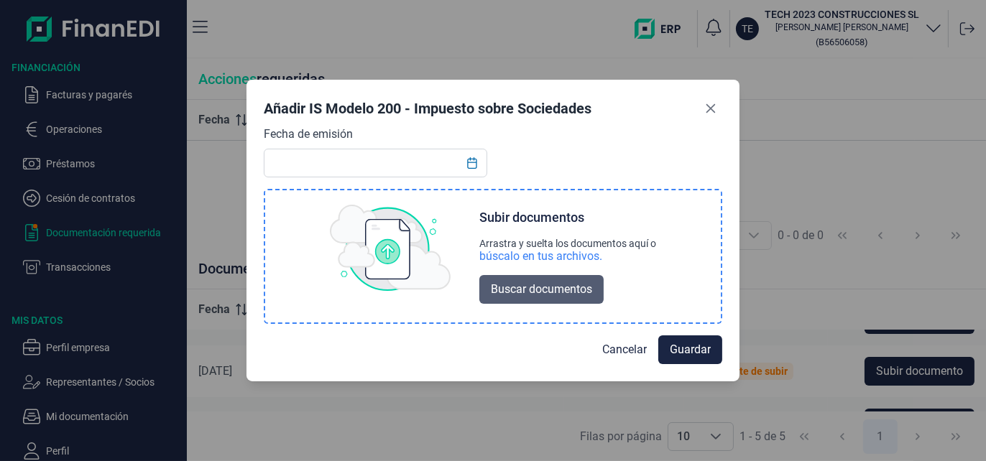
click at [545, 287] on span "Buscar documentos" at bounding box center [541, 289] width 101 height 17
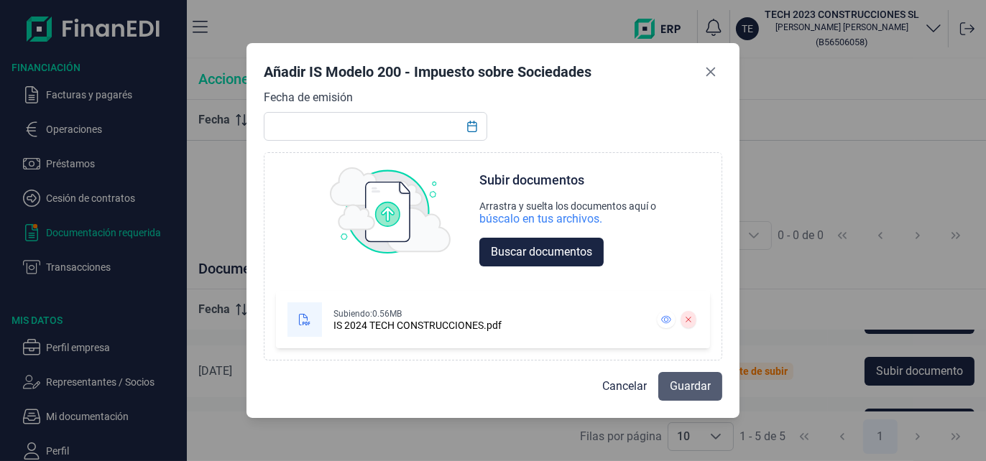
click at [676, 382] on span "Guardar" at bounding box center [690, 386] width 41 height 17
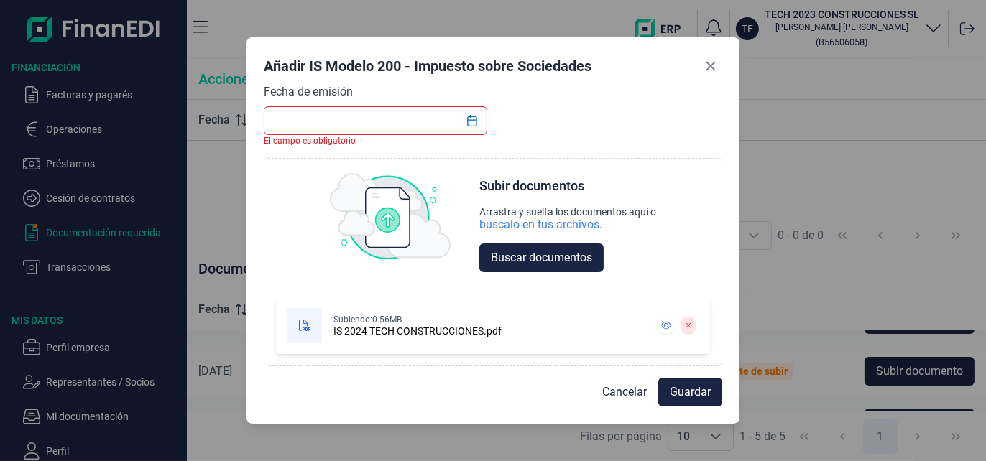
click at [384, 126] on input "text" at bounding box center [376, 120] width 224 height 29
click at [474, 119] on icon "Choose Date" at bounding box center [471, 120] width 11 height 11
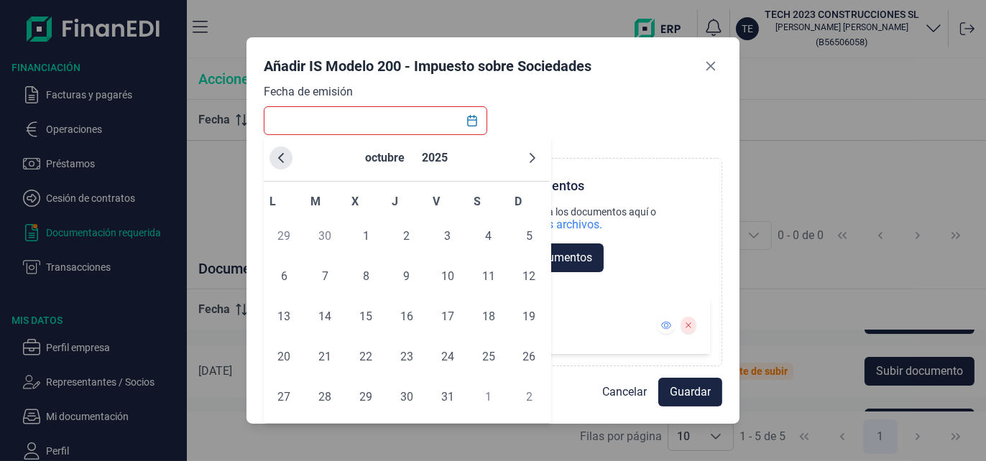
click at [278, 155] on icon "Previous Month" at bounding box center [280, 157] width 11 height 11
click at [279, 155] on icon "Previous Month" at bounding box center [280, 157] width 11 height 11
click at [278, 155] on icon "Previous Month" at bounding box center [280, 157] width 11 height 11
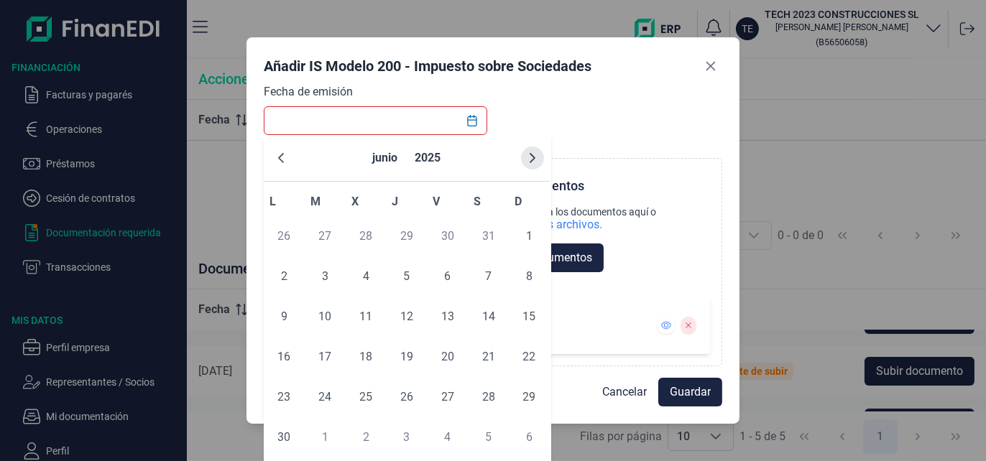
click at [532, 155] on icon "Next Month" at bounding box center [532, 157] width 11 height 11
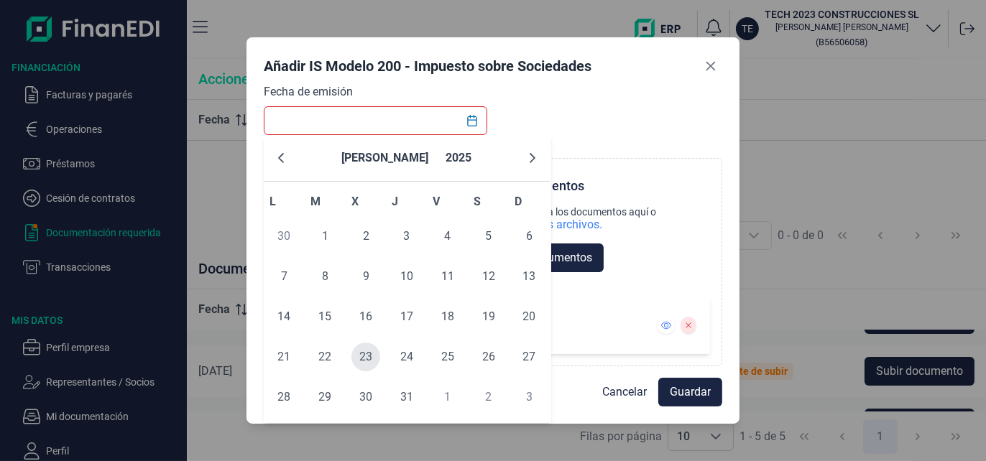
click at [367, 359] on span "23" at bounding box center [365, 357] width 29 height 29
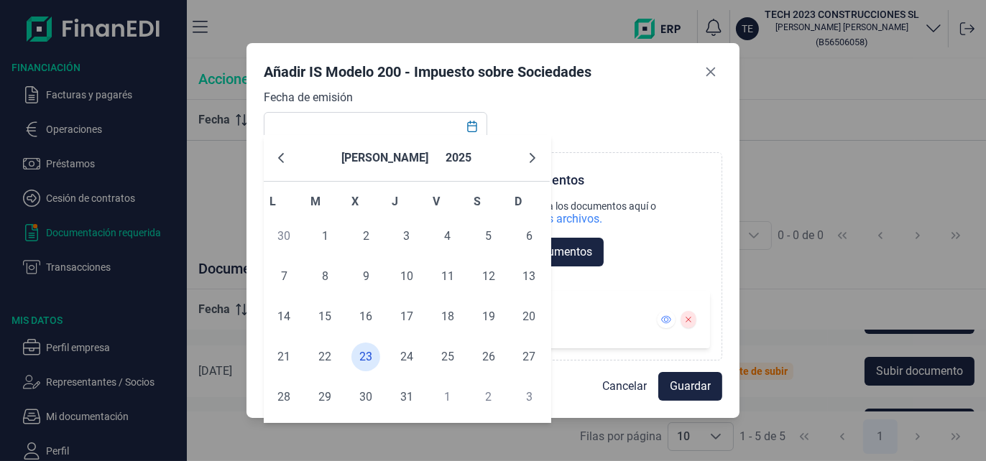
type input "[DATE]"
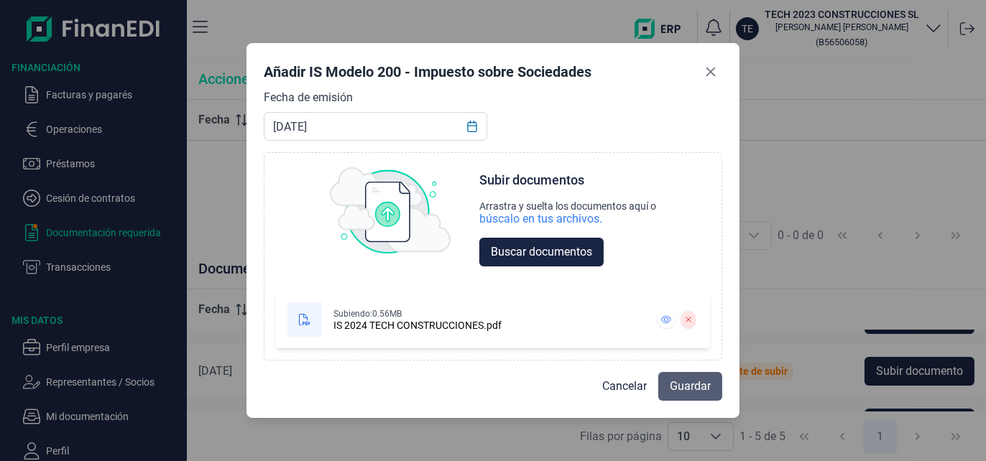
click at [697, 390] on span "Guardar" at bounding box center [690, 386] width 41 height 17
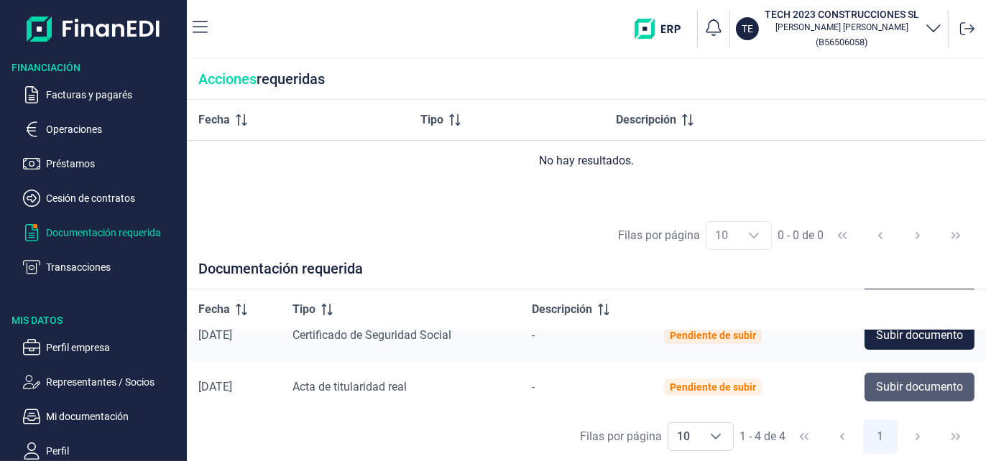
scroll to position [124, 0]
click at [911, 387] on span "Subir documento" at bounding box center [919, 387] width 87 height 17
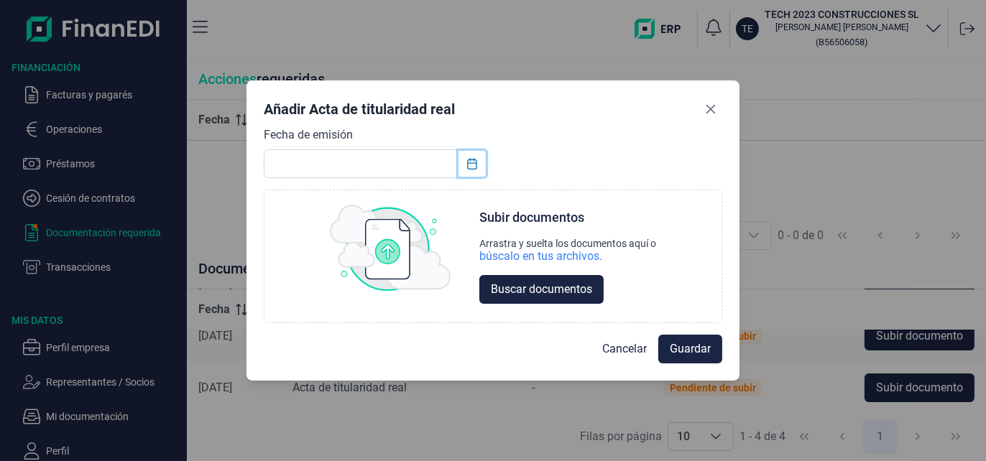
click at [470, 163] on icon "Choose Date" at bounding box center [471, 163] width 9 height 11
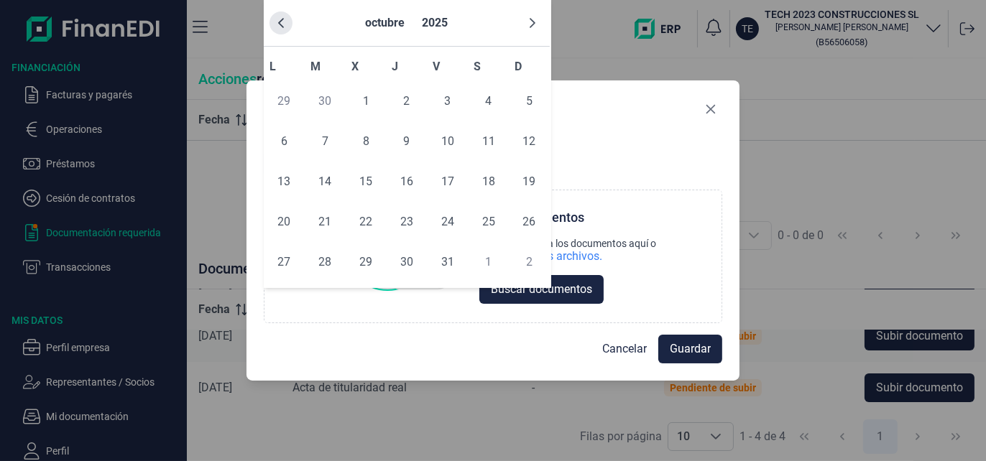
click at [282, 21] on icon "Previous Month" at bounding box center [280, 22] width 11 height 11
click at [280, 26] on icon "Previous Month" at bounding box center [280, 22] width 11 height 11
click at [534, 18] on icon "Next Month" at bounding box center [532, 22] width 11 height 11
click at [327, 103] on span "2" at bounding box center [324, 101] width 29 height 29
type input "[DATE]"
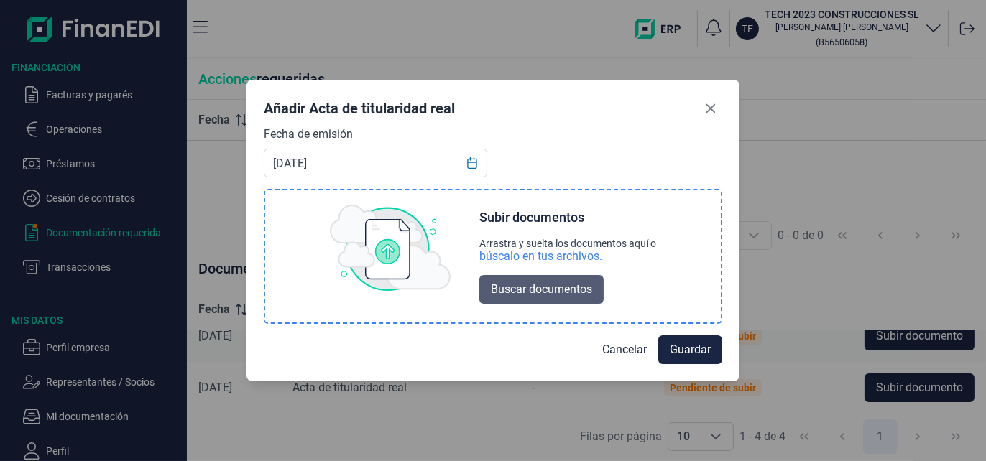
click at [562, 295] on span "Buscar documentos" at bounding box center [541, 289] width 101 height 17
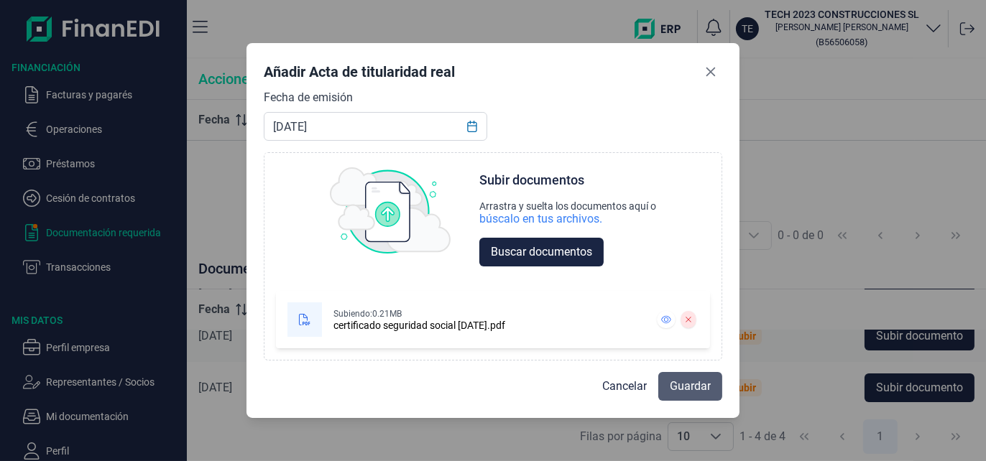
click at [699, 386] on span "Guardar" at bounding box center [690, 386] width 41 height 17
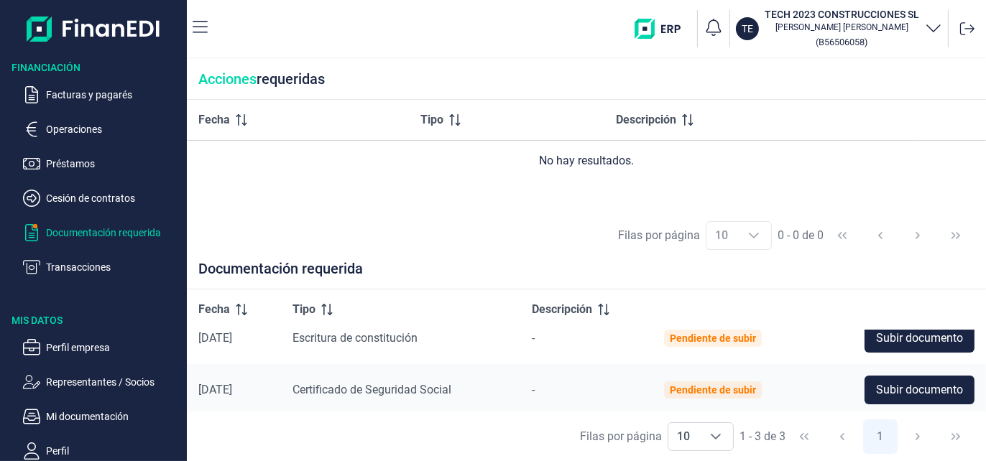
scroll to position [73, 0]
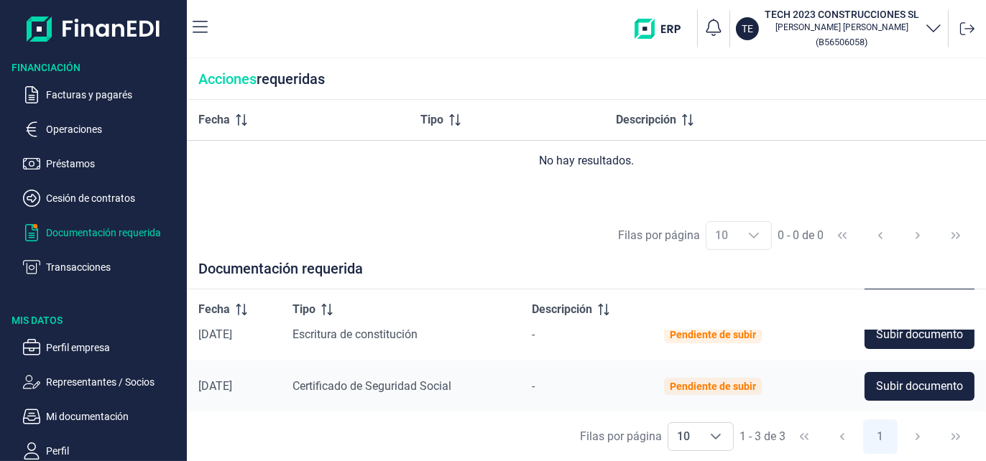
click at [75, 230] on p "Documentación requerida" at bounding box center [113, 232] width 135 height 17
